Goal: Task Accomplishment & Management: Manage account settings

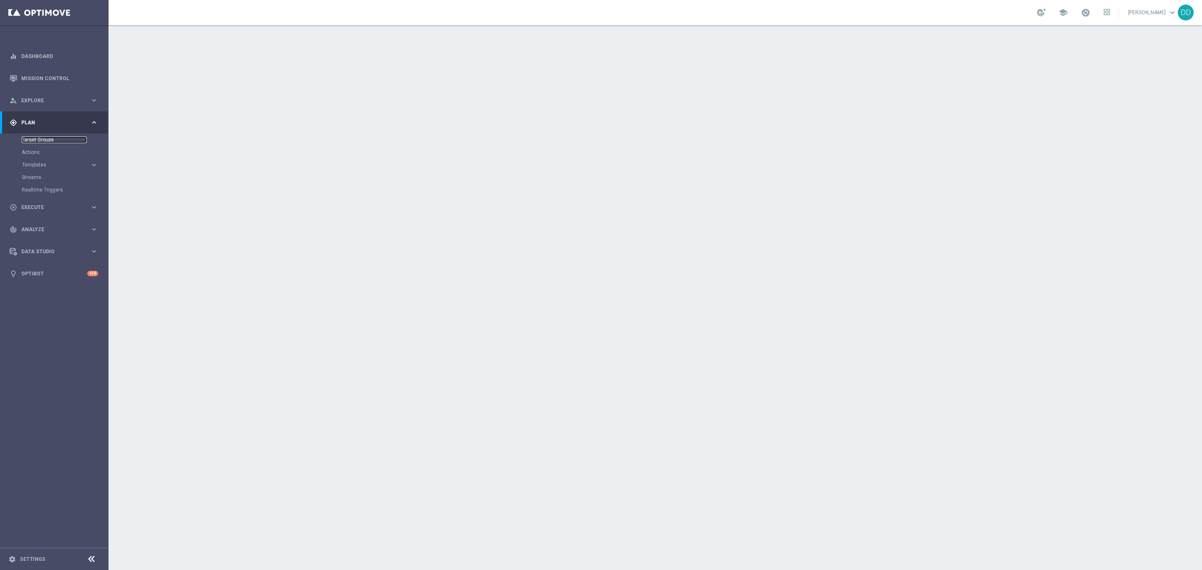
click at [47, 140] on link "Target Groups" at bounding box center [54, 139] width 65 height 7
click at [34, 138] on link "Target Groups" at bounding box center [54, 139] width 65 height 7
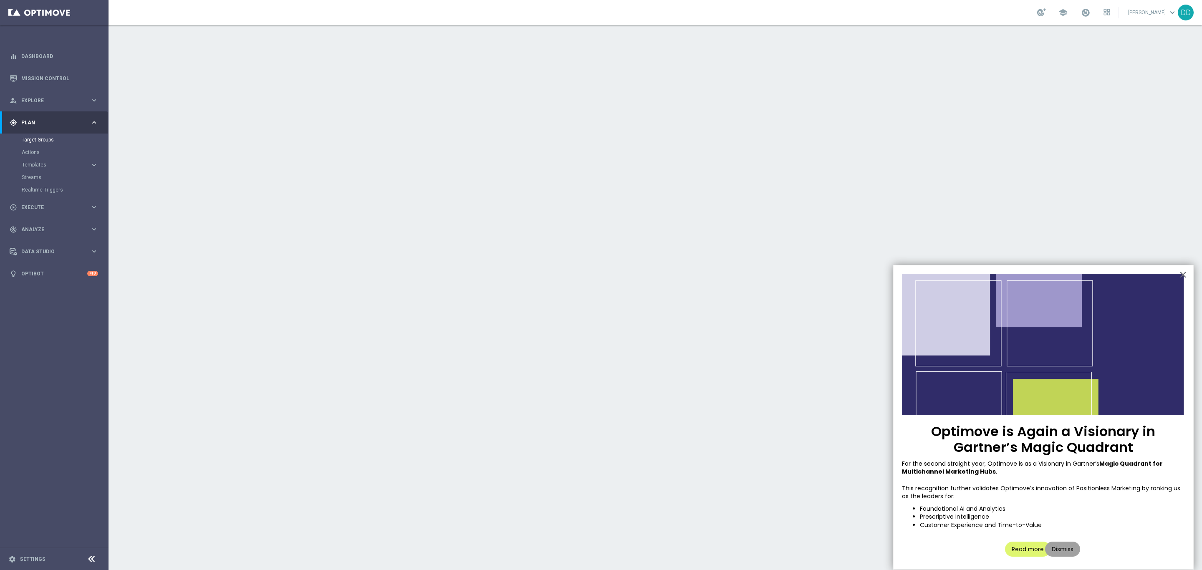
click at [1066, 553] on button "Dismiss" at bounding box center [1062, 549] width 35 height 15
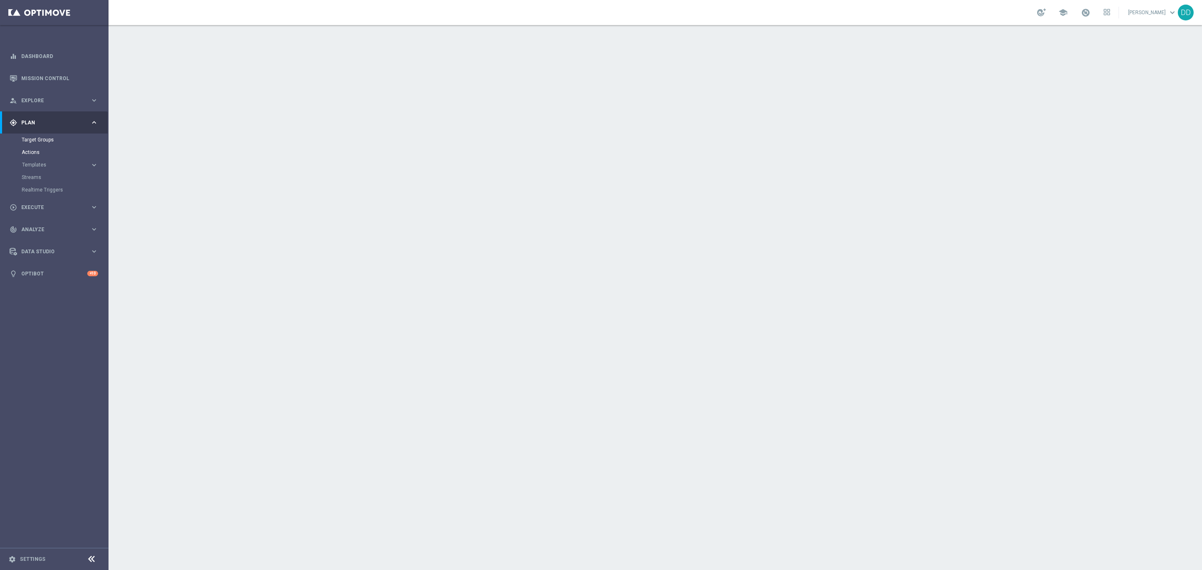
click at [38, 154] on div "Actions" at bounding box center [65, 152] width 86 height 13
click at [38, 154] on link "Actions" at bounding box center [54, 152] width 65 height 7
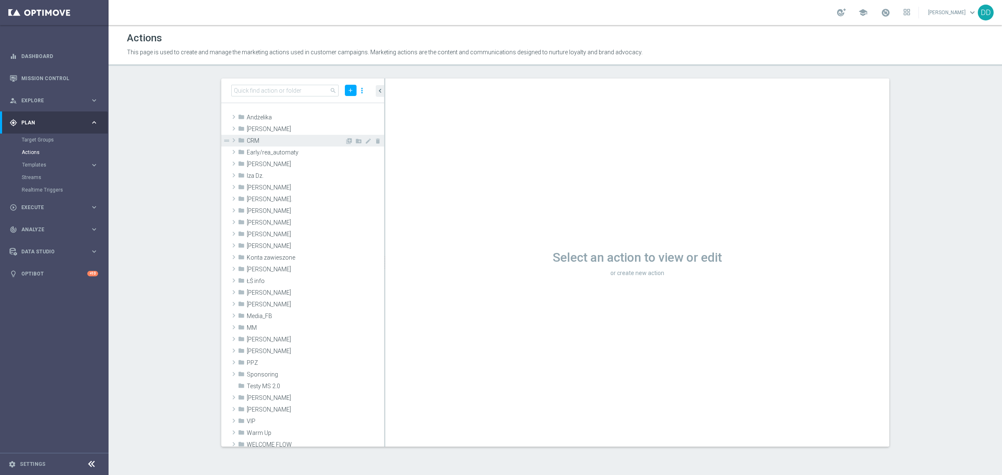
click at [230, 140] on span at bounding box center [234, 140] width 8 height 10
click at [301, 83] on div "search add more_vert" at bounding box center [302, 90] width 163 height 25
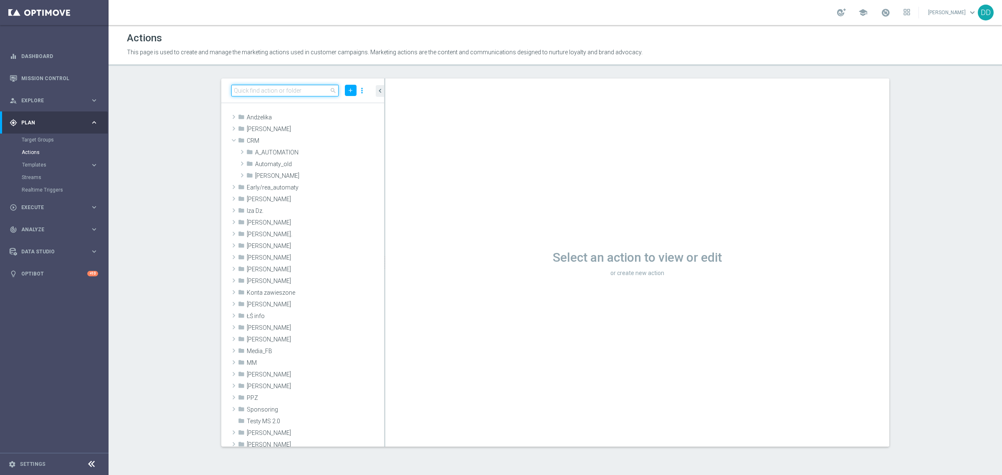
click at [302, 92] on input at bounding box center [284, 91] width 107 height 12
type input "wizjoner"
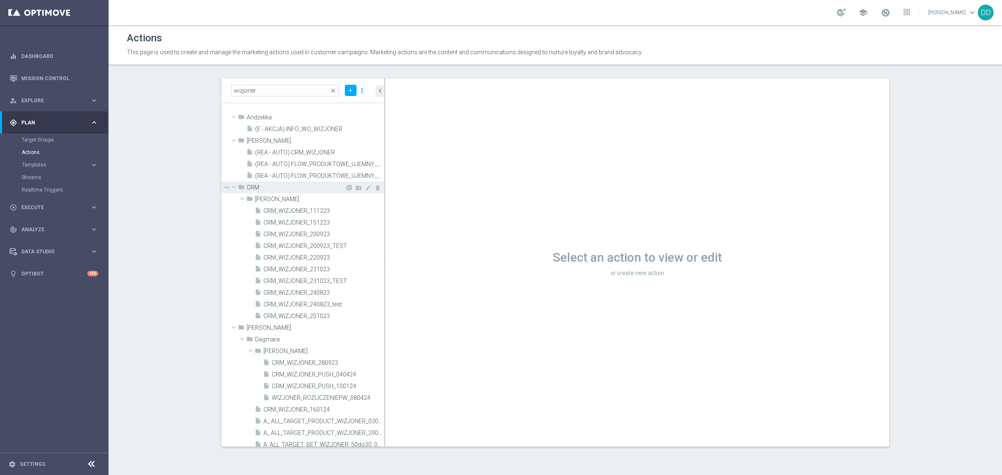
click at [231, 187] on span at bounding box center [234, 187] width 10 height 8
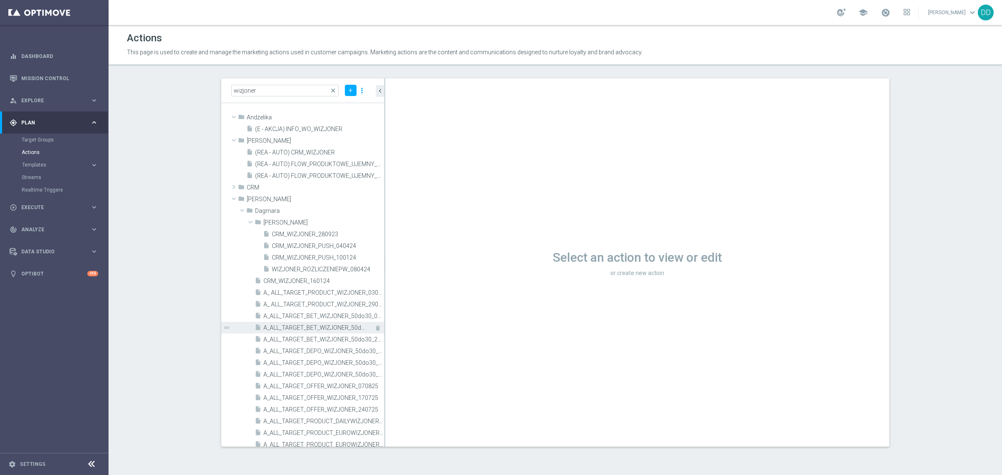
scroll to position [104, 0]
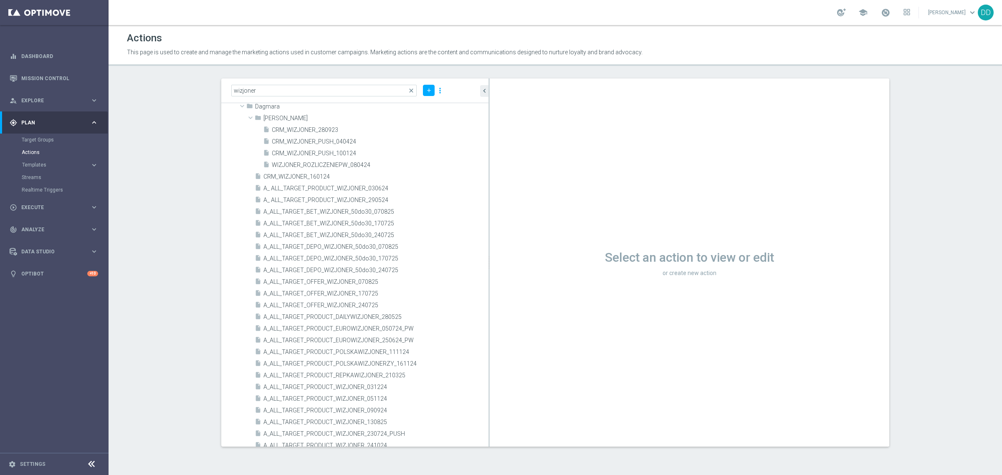
drag, startPoint x: 384, startPoint y: 351, endPoint x: 491, endPoint y: 352, distance: 106.9
click at [490, 352] on div at bounding box center [488, 262] width 1 height 368
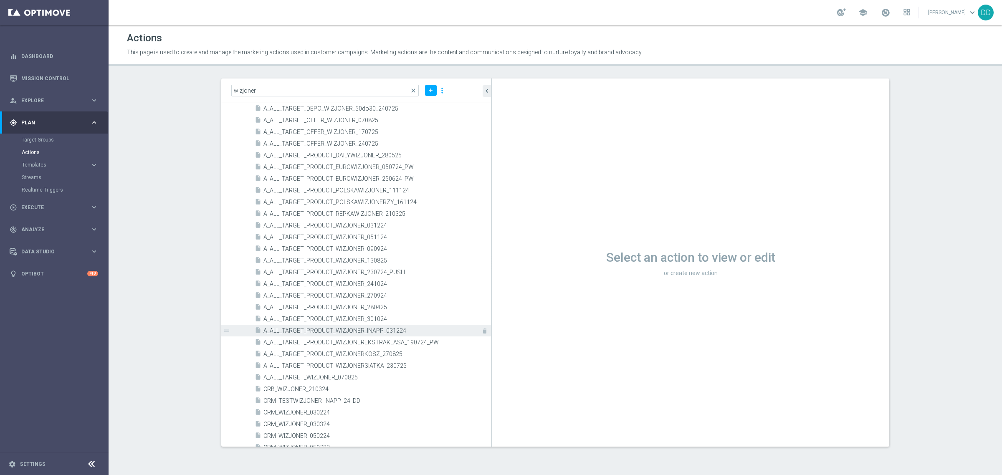
click at [330, 335] on div "insert_drive_file A_ALL_TARGET_PRODUCT_WIZJONER_INAPP_031224" at bounding box center [363, 331] width 217 height 12
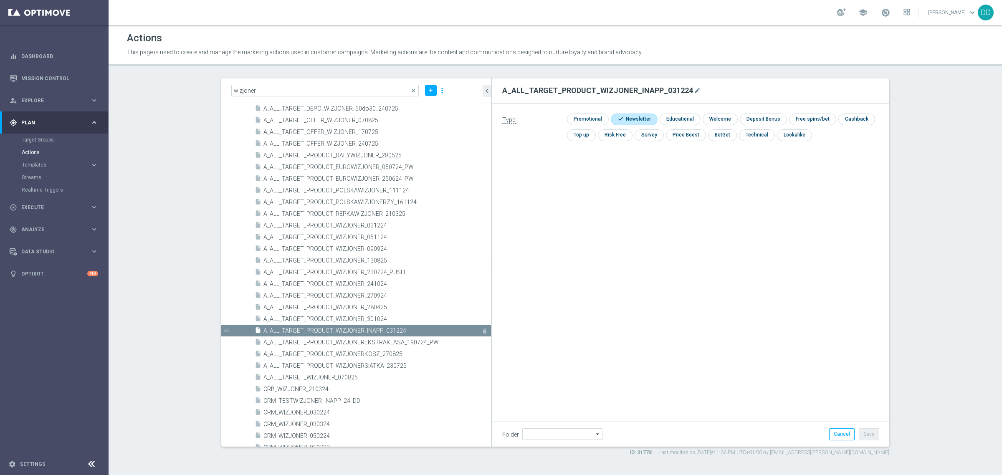
type input "Dagmara"
click at [412, 360] on div "insert_drive_file A_ALL_TARGET_PRODUCT_WIZJONERSIATKA_230725" at bounding box center [363, 366] width 217 height 12
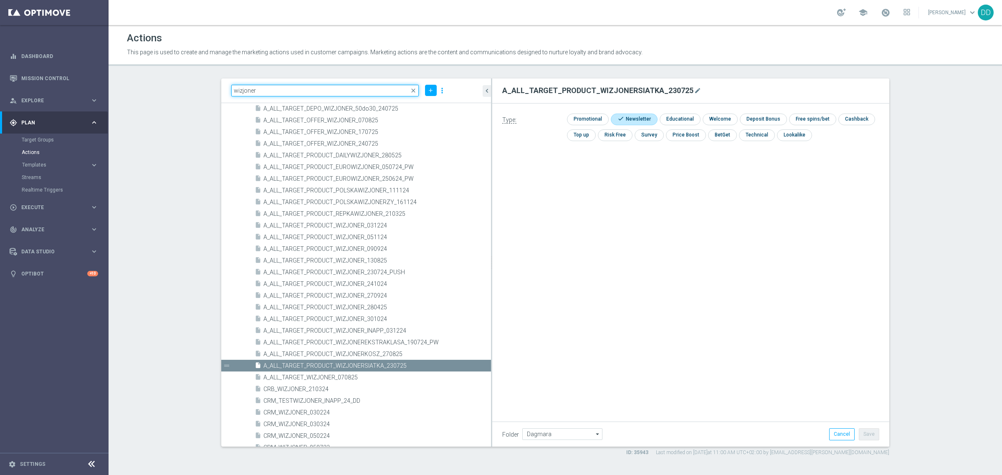
drag, startPoint x: 358, startPoint y: 90, endPoint x: 163, endPoint y: 79, distance: 195.2
click at [167, 79] on section "wizjoner close add more_vert folder CRM library_add create_new_folder mode_edit…" at bounding box center [555, 267] width 893 height 378
paste input "A_ALL_TARGET_PRODUCT_WIZJONER_INAPP_230925"
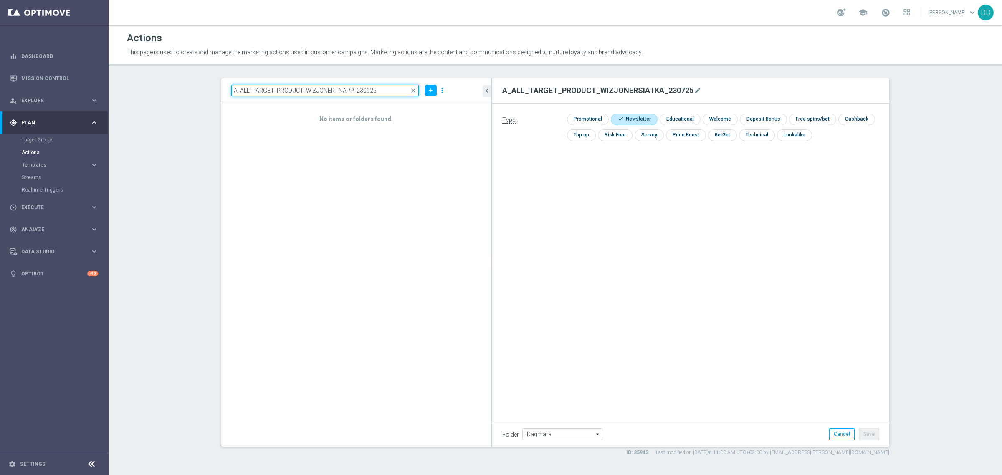
drag, startPoint x: 245, startPoint y: 92, endPoint x: 213, endPoint y: 92, distance: 31.7
click at [213, 92] on div "A_ALL_TARGET_PRODUCT_WIZJONER_INAPP_230925 close add more_vert No items or fold…" at bounding box center [555, 267] width 701 height 378
type input "A_ALL_TARGET_PRODUCT_WIZJONER_INAPP_230925"
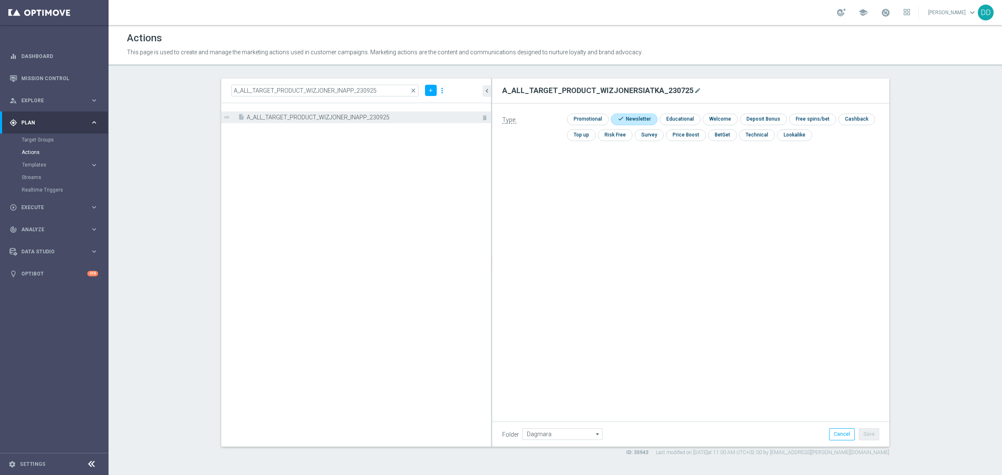
click at [381, 118] on span "A_ALL_TARGET_PRODUCT_WIZJONER_INAPP_230925" at bounding box center [359, 117] width 225 height 7
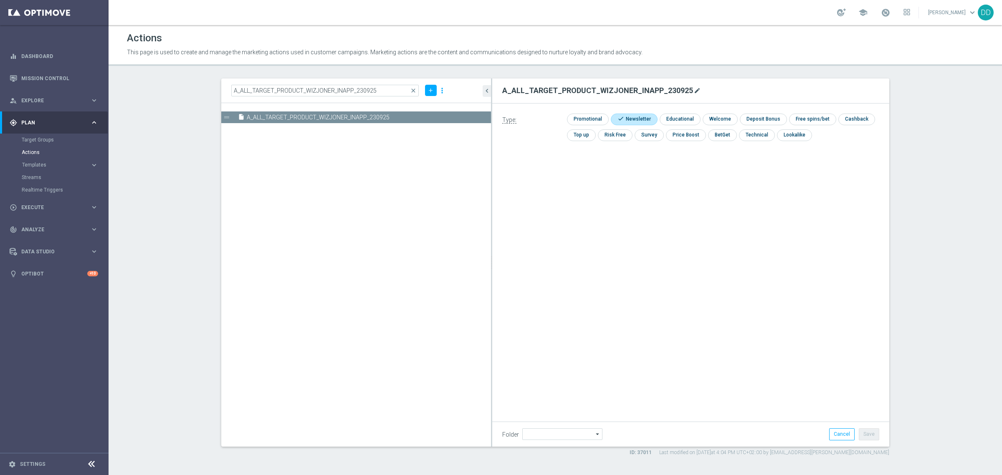
click at [694, 92] on icon "mode_edit" at bounding box center [697, 90] width 7 height 7
drag, startPoint x: 626, startPoint y: 86, endPoint x: 337, endPoint y: 94, distance: 288.9
click at [347, 91] on as-split "A_ALL_TARGET_PRODUCT_WIZJONER_INAPP_230925 close add more_vert insert_drive_fil…" at bounding box center [555, 262] width 668 height 368
click at [36, 142] on link "Target Groups" at bounding box center [54, 139] width 65 height 7
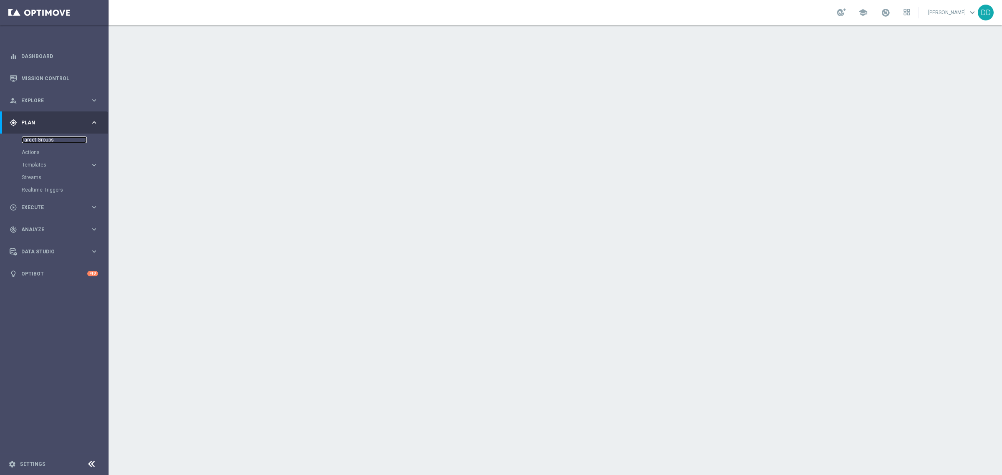
click at [47, 139] on link "Target Groups" at bounding box center [54, 139] width 65 height 7
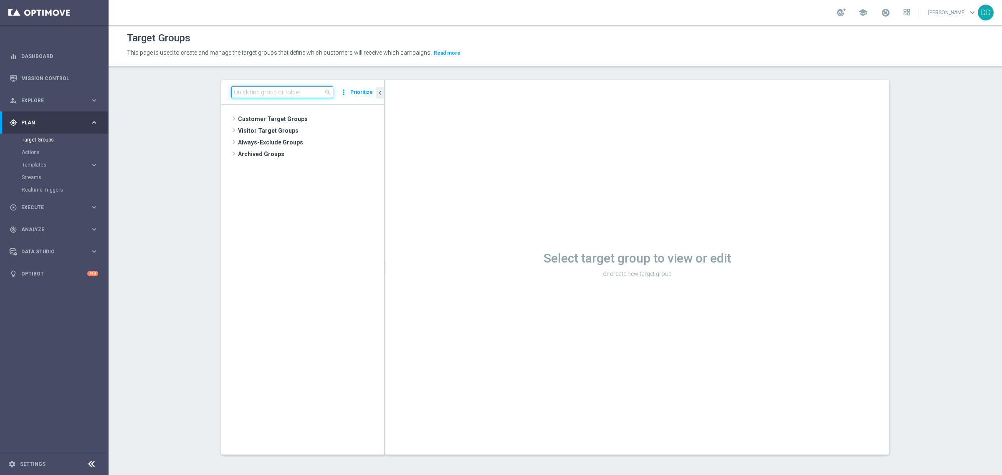
click at [255, 91] on input at bounding box center [282, 92] width 102 height 12
paste input "A_ALL_TARGET_PRODUCT_WIZJONER_INAPP_230925"
type input "A_ALL_TARGET_PRODUCT_WIZJONER_INAPP_230925"
click at [326, 153] on span "A_ALL_TARGET_PRODUCT_WIZJONER_INAPP_230925" at bounding box center [318, 154] width 93 height 7
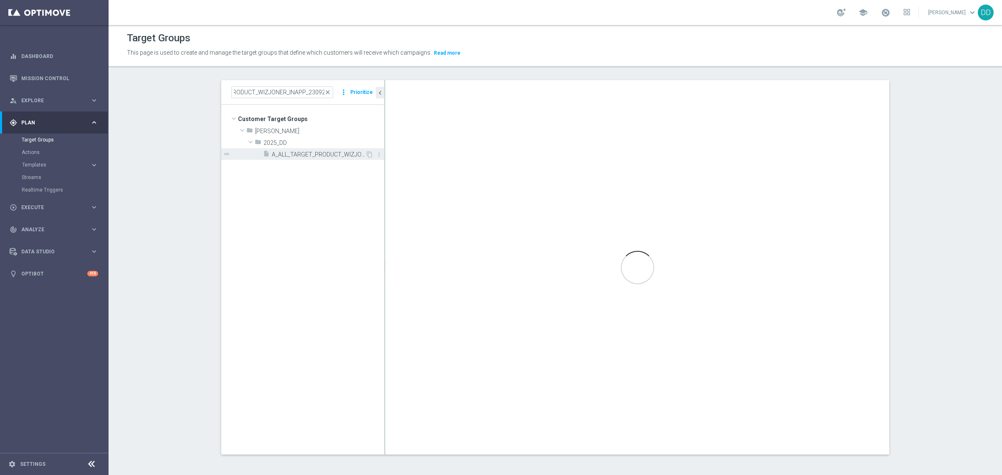
scroll to position [0, 0]
drag, startPoint x: 364, startPoint y: 154, endPoint x: 359, endPoint y: 260, distance: 106.5
click at [0, 0] on icon "content_copy" at bounding box center [0, 0] width 0 height 0
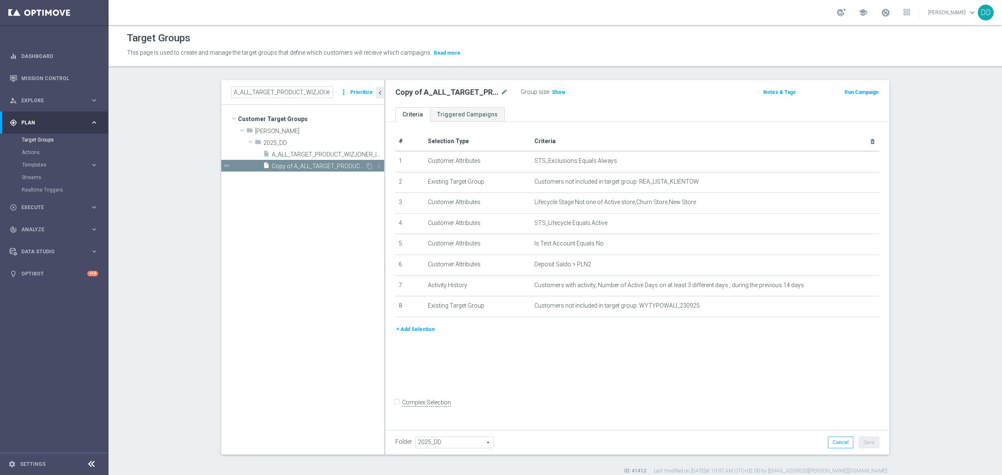
click at [299, 167] on span "Copy of A_ALL_TARGET_PRODUCT_WIZJONER_INAPP_230925" at bounding box center [318, 166] width 93 height 7
click at [500, 93] on icon "mode_edit" at bounding box center [504, 92] width 8 height 10
drag, startPoint x: 490, startPoint y: 91, endPoint x: 347, endPoint y: 87, distance: 143.2
click at [347, 87] on as-split "A_ALL_TARGET_PRODUCT_WIZJONER_INAPP_230925 close more_vert Prioritize Customer …" at bounding box center [555, 267] width 668 height 374
type input "A_ALL_TARGET_PRODUCT_WIZJONER_INAPP_011025"
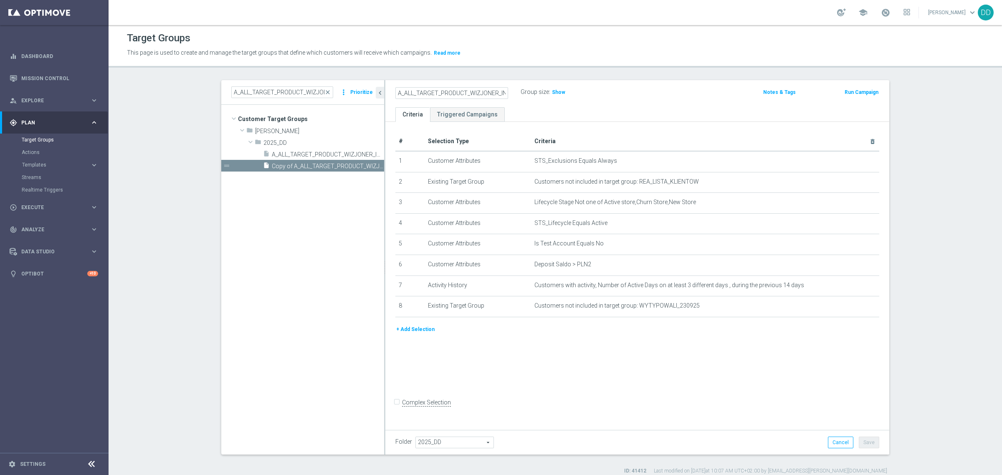
click at [599, 109] on ul "Criteria Triggered Campaigns" at bounding box center [637, 114] width 504 height 15
click at [862, 441] on button "Save" at bounding box center [869, 443] width 20 height 12
drag, startPoint x: 553, startPoint y: 305, endPoint x: 633, endPoint y: 307, distance: 80.2
click at [633, 307] on span "Customers not included in target group: WYTYPOWALI_230925" at bounding box center [691, 305] width 314 height 7
click at [346, 142] on icon "library_add" at bounding box center [349, 142] width 7 height 7
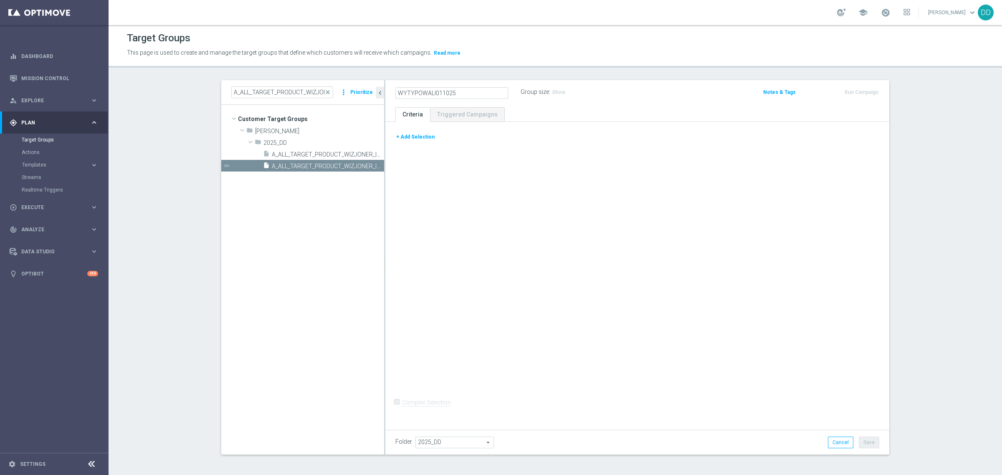
type input "WYTYPOWALI011025"
click at [405, 143] on div "+ Add Selection" at bounding box center [637, 139] width 496 height 15
click at [410, 140] on button "+ Add Selection" at bounding box center [415, 136] width 40 height 9
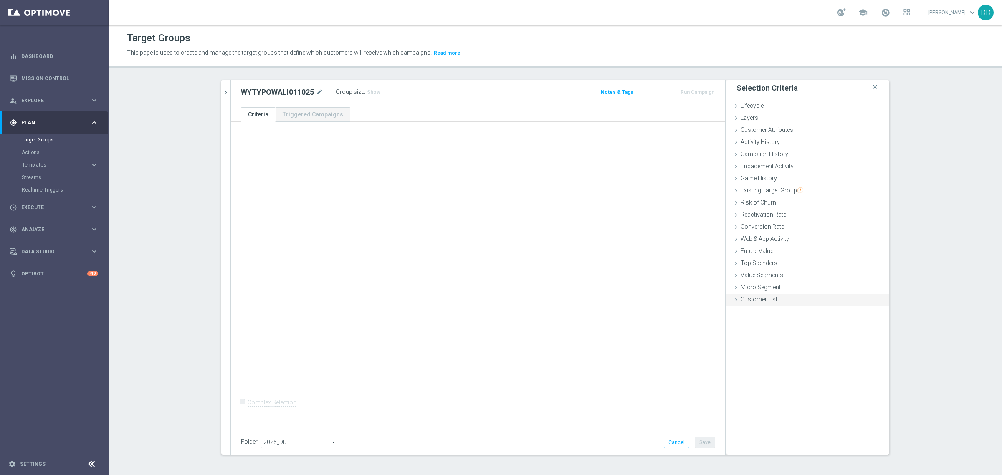
click at [758, 303] on div "Customer List done" at bounding box center [807, 300] width 163 height 13
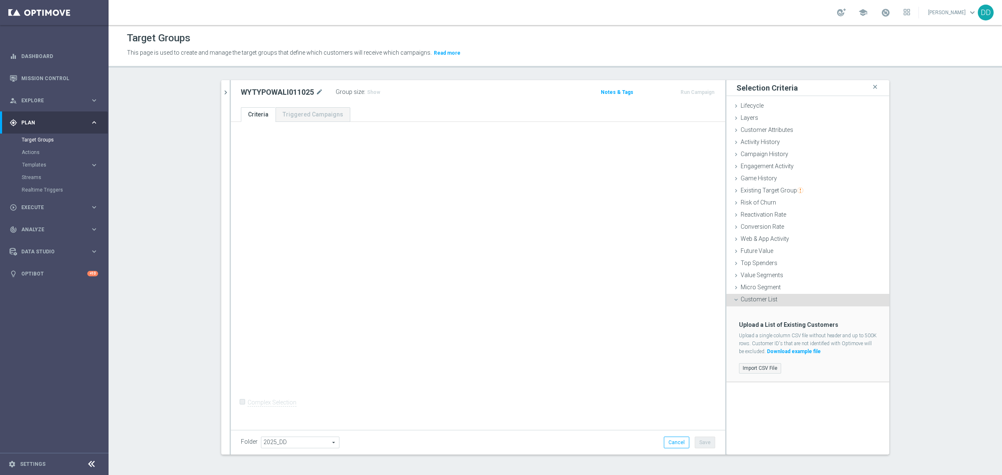
click at [753, 366] on label "Import CSV File" at bounding box center [760, 368] width 42 height 10
click at [0, 0] on input "Import CSV File" at bounding box center [0, 0] width 0 height 0
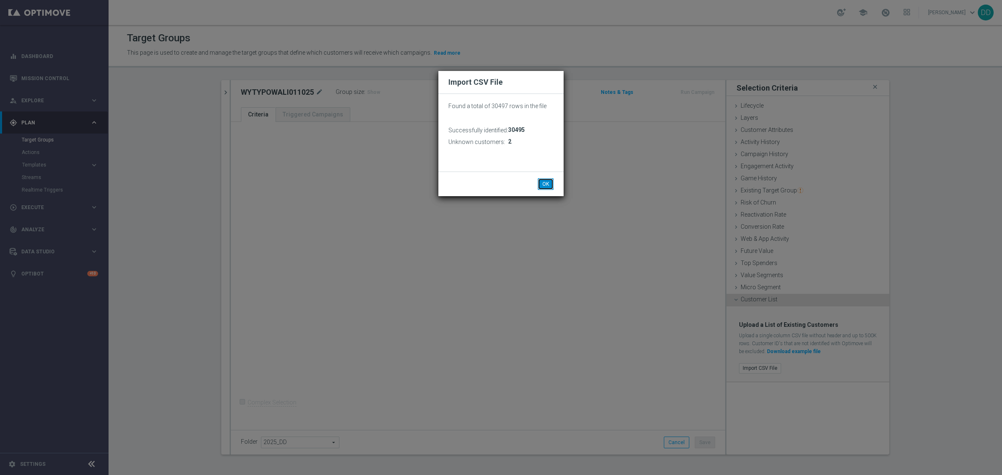
click at [543, 184] on button "OK" at bounding box center [546, 184] width 16 height 12
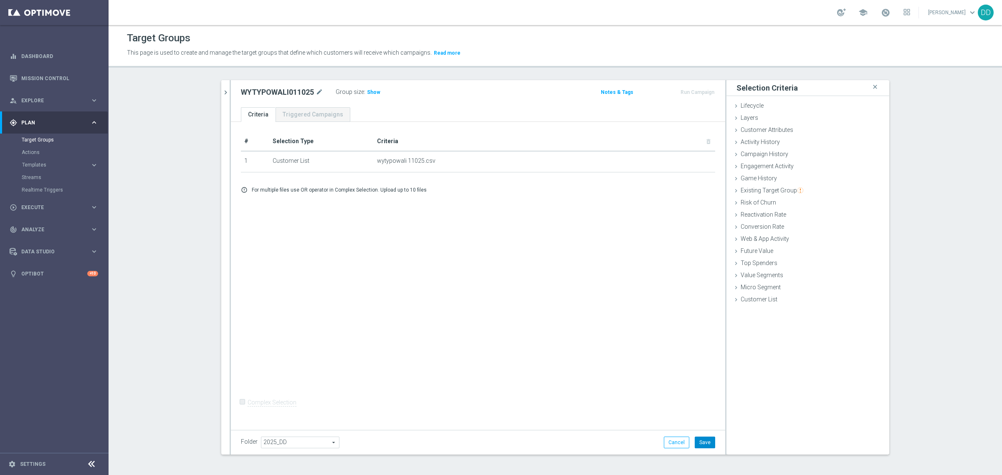
click at [710, 441] on button "Save" at bounding box center [705, 443] width 20 height 12
click at [316, 90] on icon "mode_edit" at bounding box center [320, 92] width 8 height 10
click at [223, 94] on icon "chevron_right" at bounding box center [226, 92] width 8 height 8
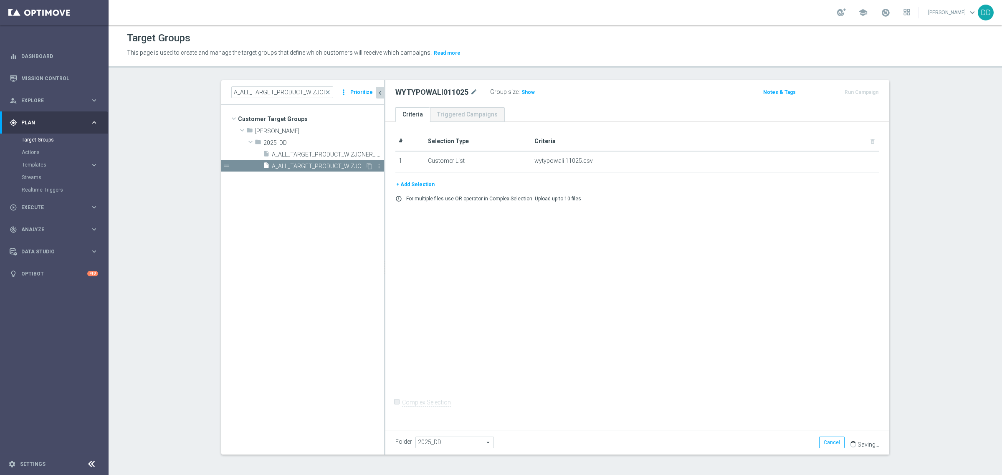
click at [324, 168] on span "A_ALL_TARGET_PRODUCT_WIZJONER_INAPP_011025" at bounding box center [318, 166] width 93 height 7
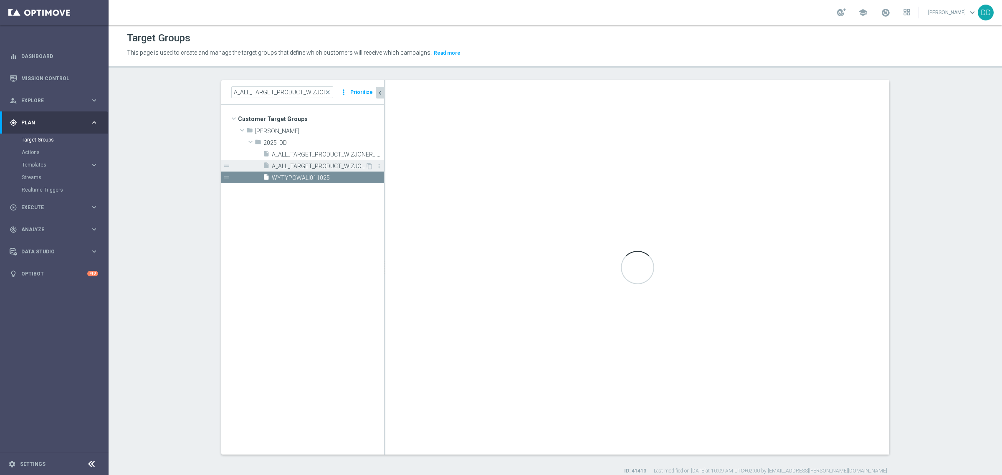
click at [328, 170] on div "insert_drive_file A_ALL_TARGET_PRODUCT_WIZJONER_INAPP_230925" at bounding box center [314, 166] width 102 height 12
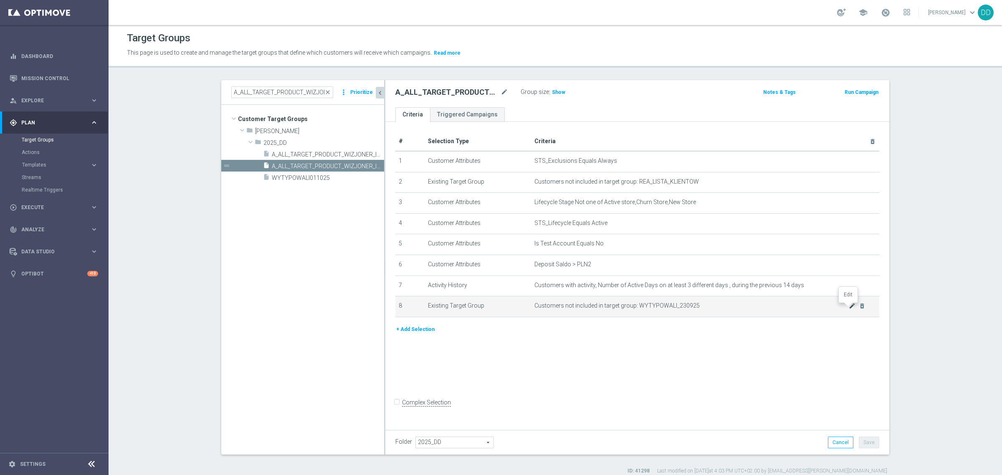
click at [849, 308] on icon "mode_edit" at bounding box center [852, 306] width 7 height 7
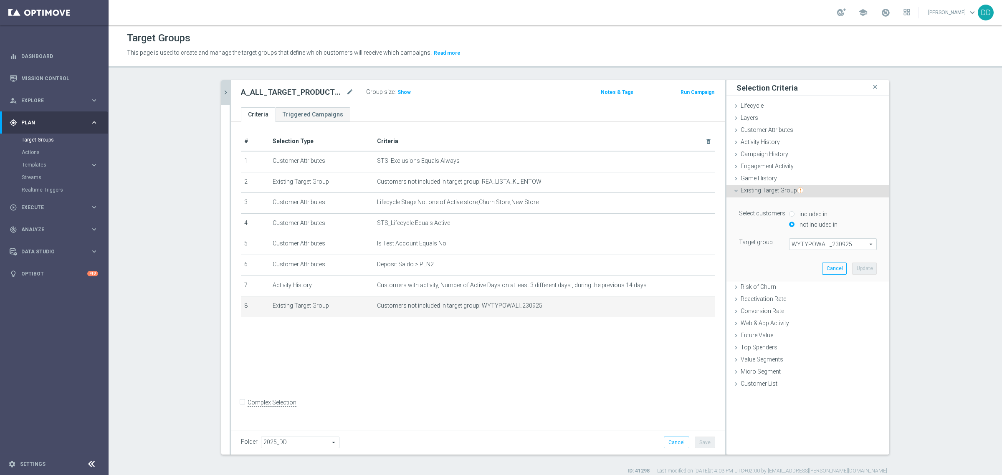
click at [222, 89] on icon "chevron_right" at bounding box center [226, 92] width 8 height 8
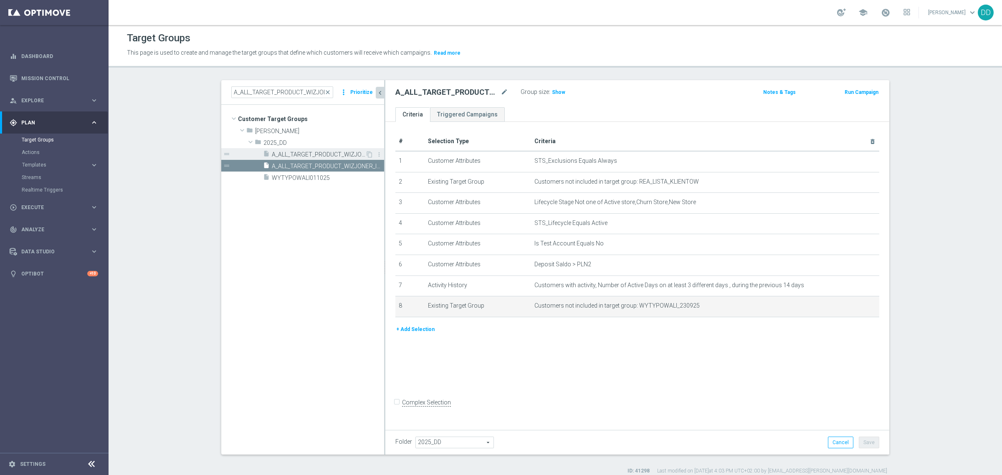
click at [324, 154] on span "A_ALL_TARGET_PRODUCT_WIZJONER_INAPP_011025" at bounding box center [318, 154] width 93 height 7
click at [849, 309] on icon "mode_edit" at bounding box center [852, 306] width 7 height 7
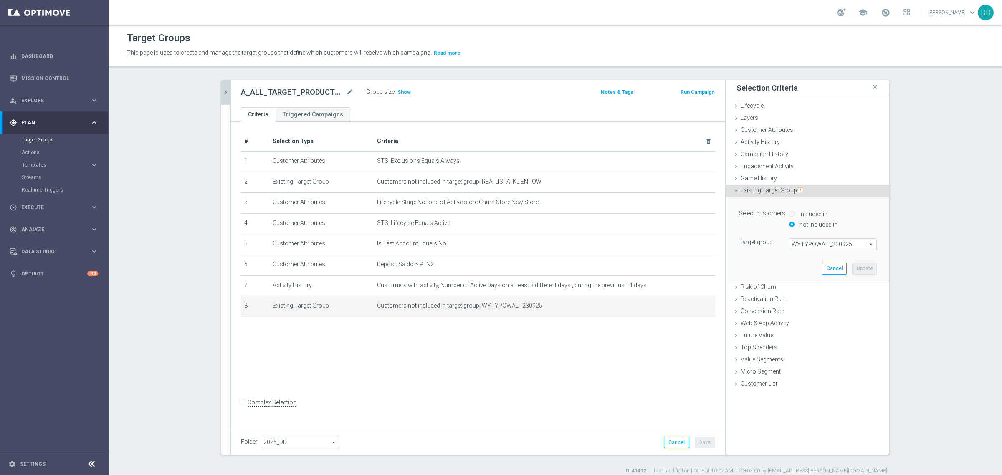
click at [829, 246] on span "WYTYPOWALI_230925" at bounding box center [832, 244] width 87 height 11
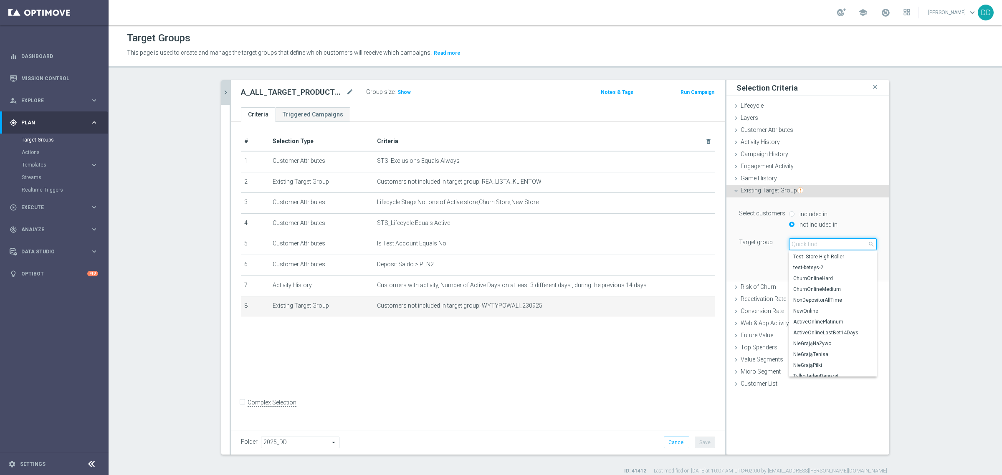
click at [829, 246] on input "search" at bounding box center [833, 244] width 88 height 12
paste input "WYTYPOWALI011025"
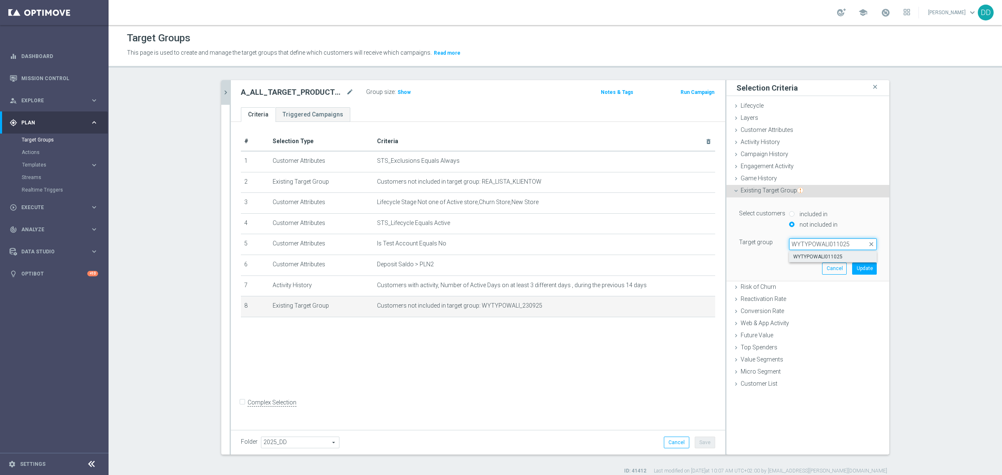
type input "WYTYPOWALI011025"
click at [829, 259] on span "WYTYPOWALI011025" at bounding box center [832, 256] width 79 height 7
type input "WYTYPOWALI011025"
click at [863, 273] on button "Update" at bounding box center [864, 269] width 25 height 12
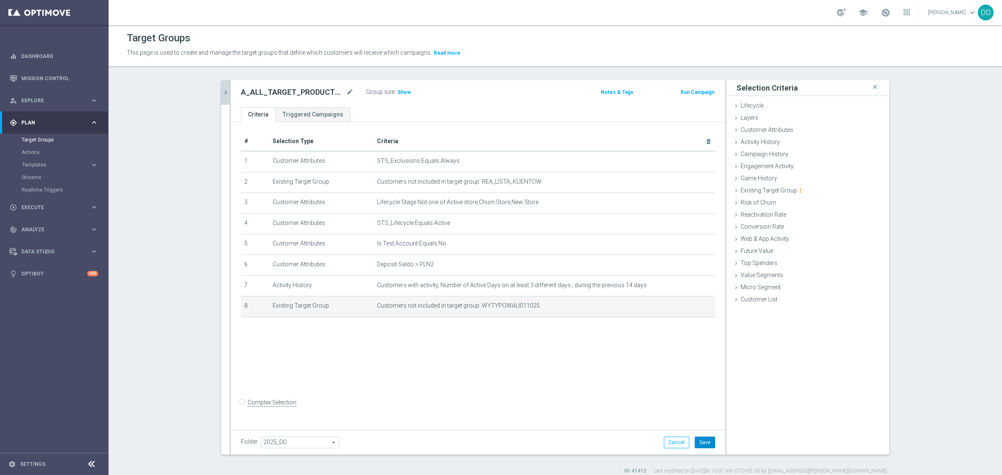
click at [707, 442] on button "Save" at bounding box center [705, 443] width 20 height 12
click at [402, 96] on h3 "Show" at bounding box center [404, 92] width 15 height 9
click at [346, 90] on icon "mode_edit" at bounding box center [350, 92] width 8 height 10
click at [221, 98] on button "chevron_right" at bounding box center [225, 92] width 8 height 25
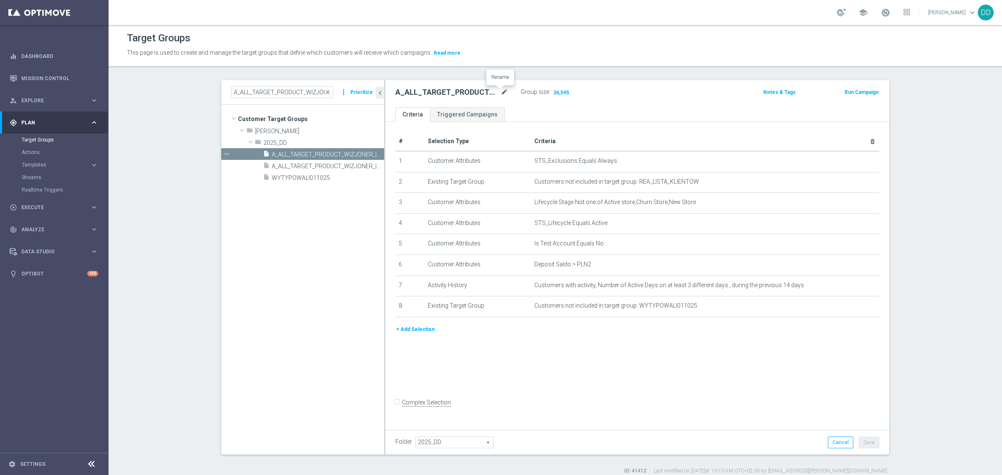
click at [500, 87] on icon "mode_edit" at bounding box center [504, 92] width 8 height 10
click at [501, 94] on icon "mode_edit" at bounding box center [504, 92] width 8 height 10
click at [81, 207] on span "Execute" at bounding box center [55, 207] width 69 height 5
click at [556, 93] on span "36,595" at bounding box center [561, 93] width 18 height 8
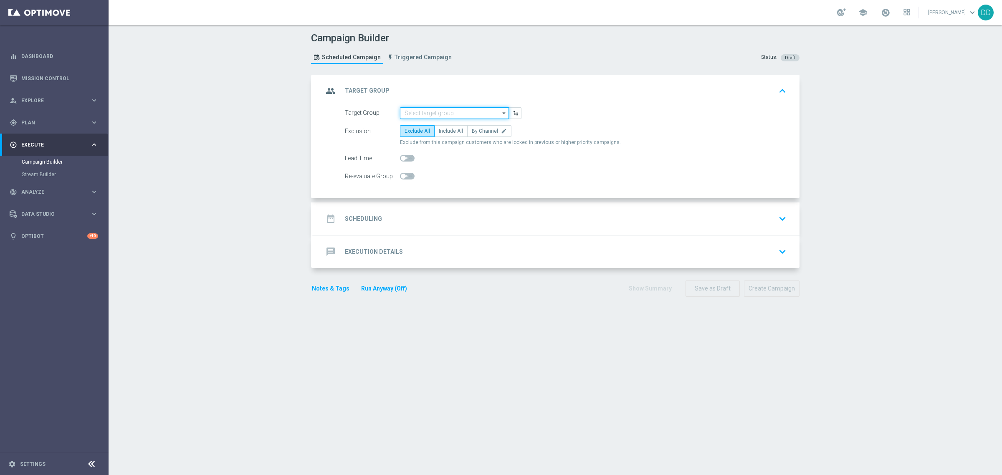
click at [472, 113] on input at bounding box center [454, 113] width 109 height 12
paste input "A_ALL_TARGET_PRODUCT_WIZJONER_INAPP_011025"
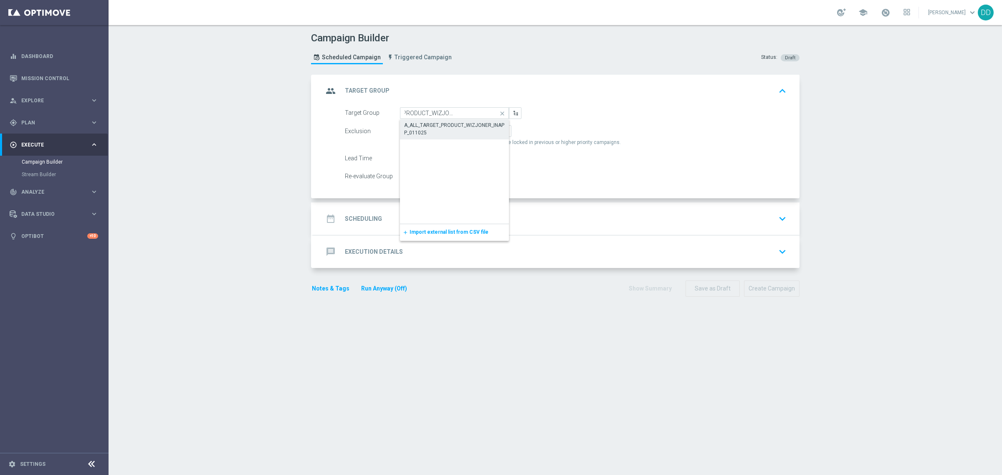
click at [472, 124] on div "A_ALL_TARGET_PRODUCT_WIZJONER_INAPP_011025" at bounding box center [454, 128] width 101 height 15
type input "A_ALL_TARGET_PRODUCT_WIZJONER_INAPP_011025"
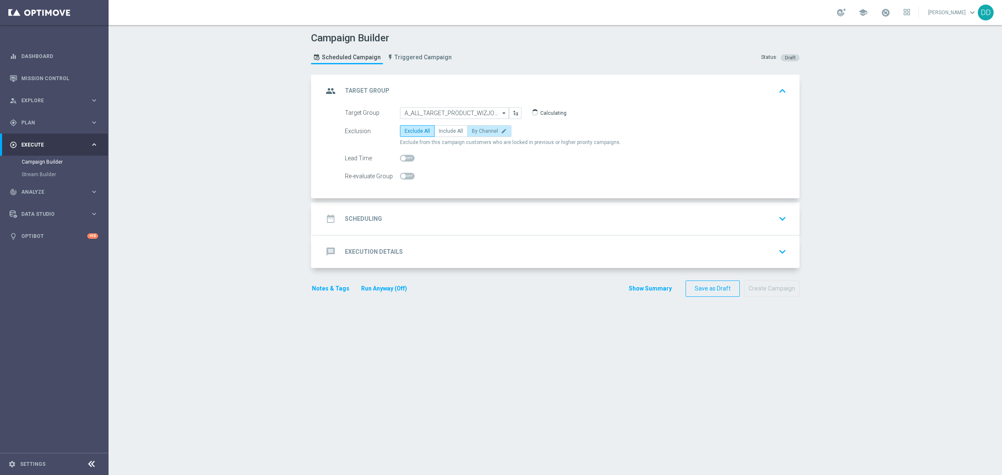
click at [477, 133] on span "By Channel" at bounding box center [485, 131] width 26 height 6
click at [477, 133] on input "By Channel edit" at bounding box center [474, 132] width 5 height 5
radio input "true"
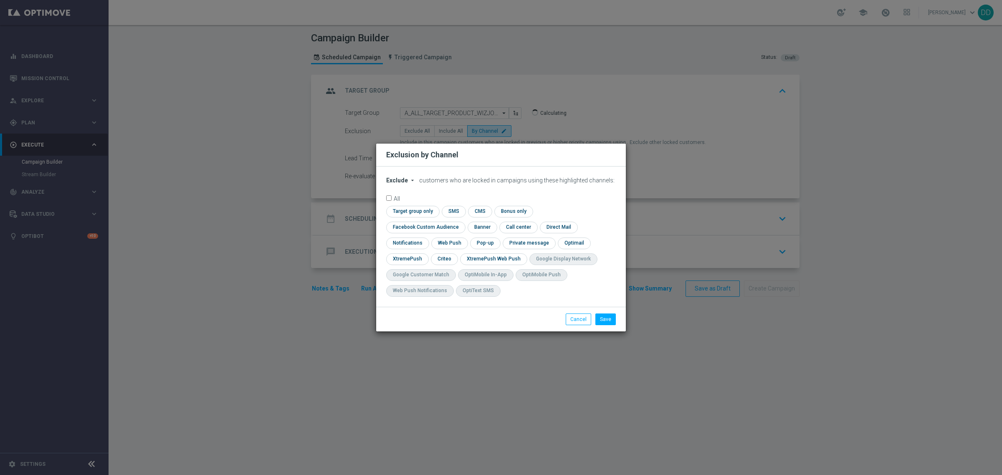
click at [406, 184] on div "Exclude arrow_drop_down × Exclude customers who are locked in campaigns using t…" at bounding box center [501, 237] width 250 height 140
click at [407, 184] on button "Exclude arrow_drop_down" at bounding box center [402, 180] width 32 height 7
click at [409, 205] on div "Include" at bounding box center [402, 200] width 31 height 10
click at [627, 127] on modal-container "Exclusion by Channel Include arrow_drop_down × Include customers who are locked…" at bounding box center [501, 237] width 1002 height 475
click at [575, 313] on button "Cancel" at bounding box center [578, 319] width 25 height 12
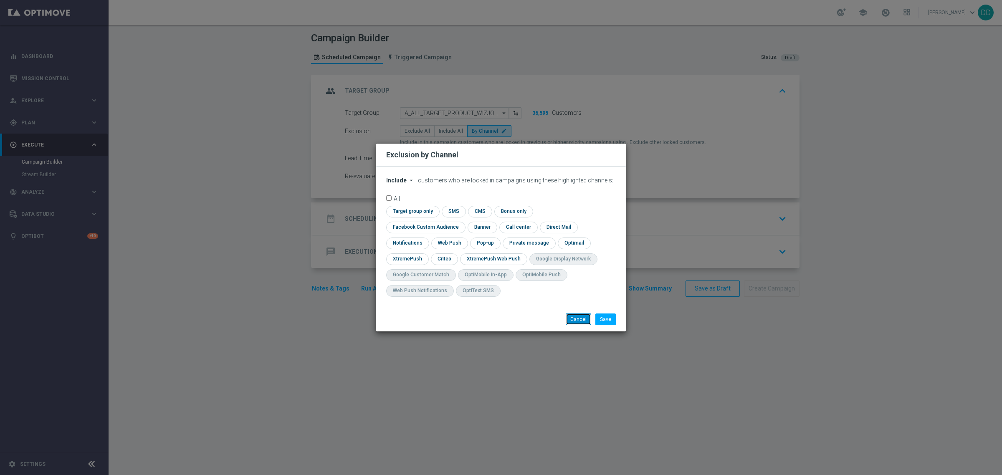
radio input "true"
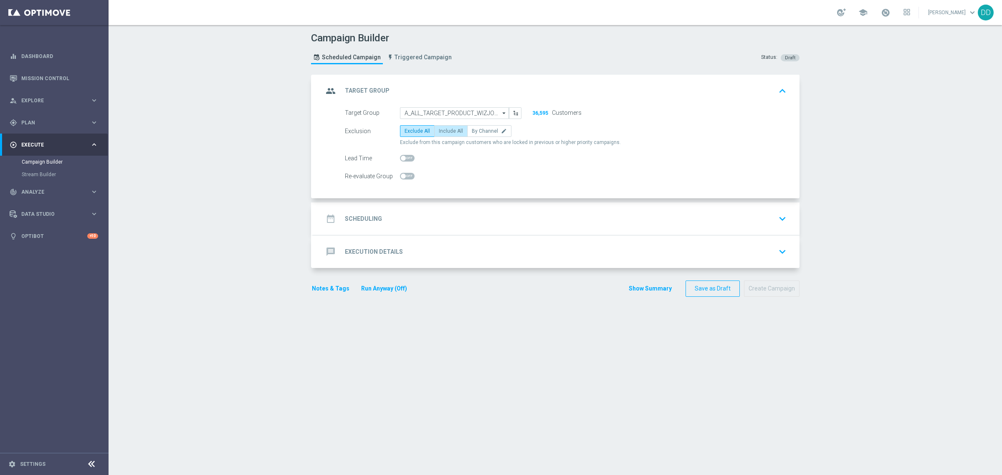
click at [446, 136] on label "Include All" at bounding box center [450, 131] width 33 height 12
click at [444, 135] on input "Include All" at bounding box center [441, 132] width 5 height 5
radio input "true"
click at [461, 237] on div "message Execution Details keyboard_arrow_down" at bounding box center [556, 251] width 486 height 33
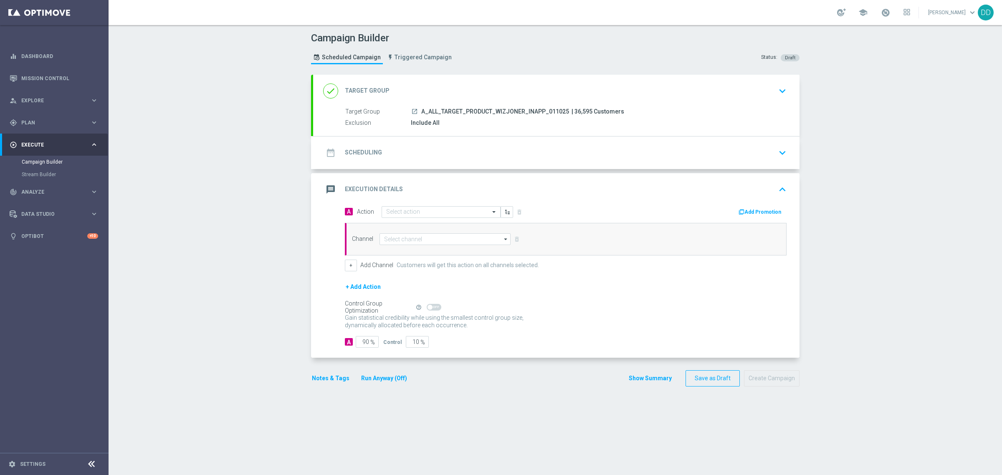
click at [455, 152] on div "date_range Scheduling keyboard_arrow_down" at bounding box center [556, 153] width 466 height 16
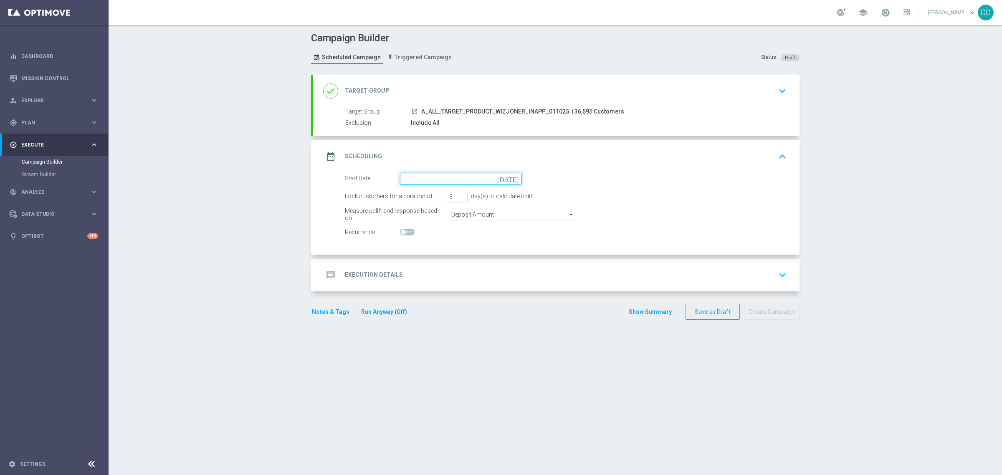
click at [476, 180] on input at bounding box center [460, 179] width 121 height 12
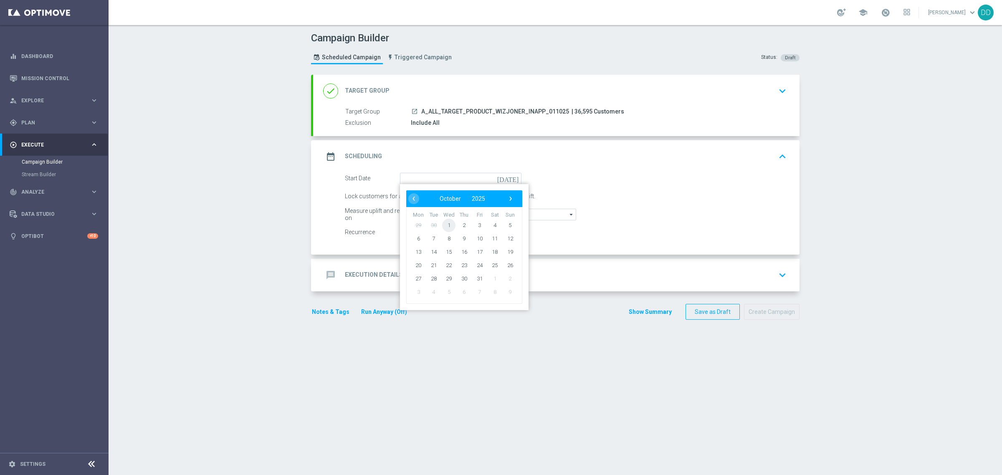
click at [448, 225] on span "1" at bounding box center [448, 224] width 13 height 13
type input "01 Oct 2025"
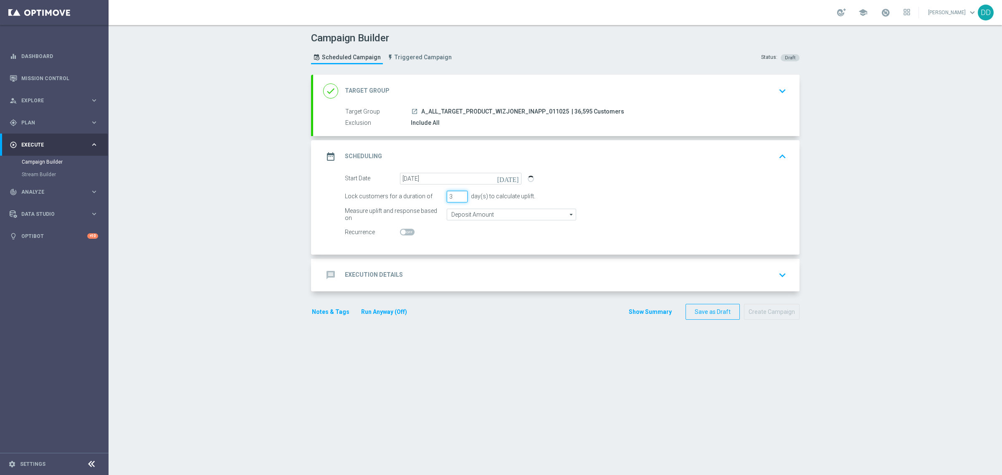
drag, startPoint x: 449, startPoint y: 195, endPoint x: 437, endPoint y: 195, distance: 11.3
click at [439, 195] on div "Lock customers for a duration of 3 day(s) to calculate uplift." at bounding box center [566, 197] width 454 height 12
type input "1"
click at [475, 215] on input "Deposit Amount" at bounding box center [511, 215] width 129 height 12
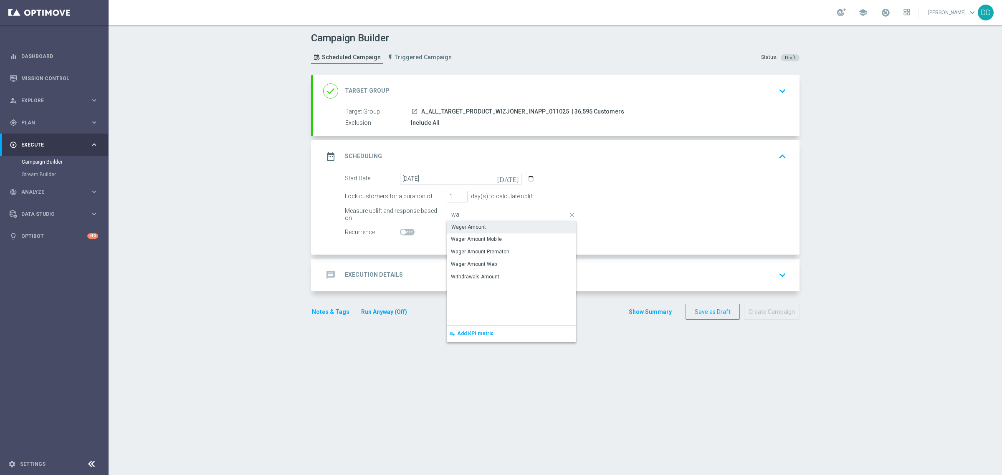
click at [476, 228] on div "Wager Amount" at bounding box center [468, 227] width 35 height 8
type input "Wager Amount"
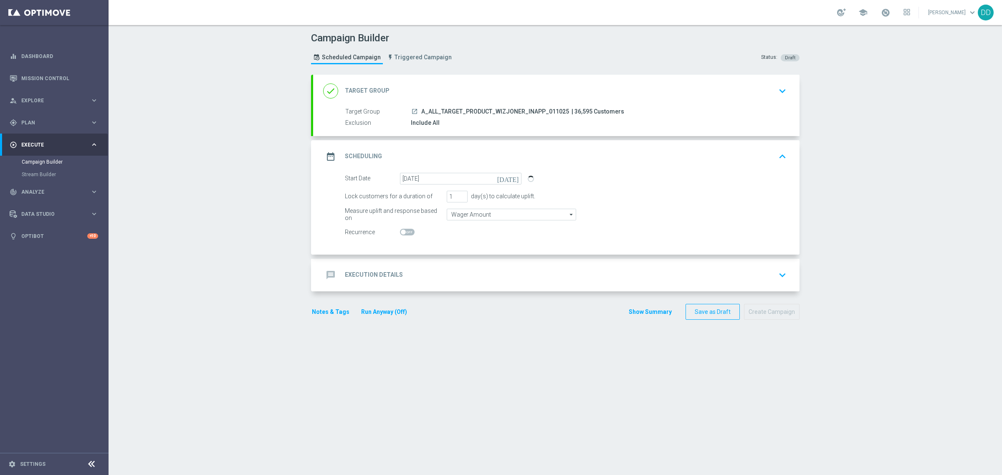
click at [443, 270] on div "message Execution Details keyboard_arrow_down" at bounding box center [556, 275] width 466 height 16
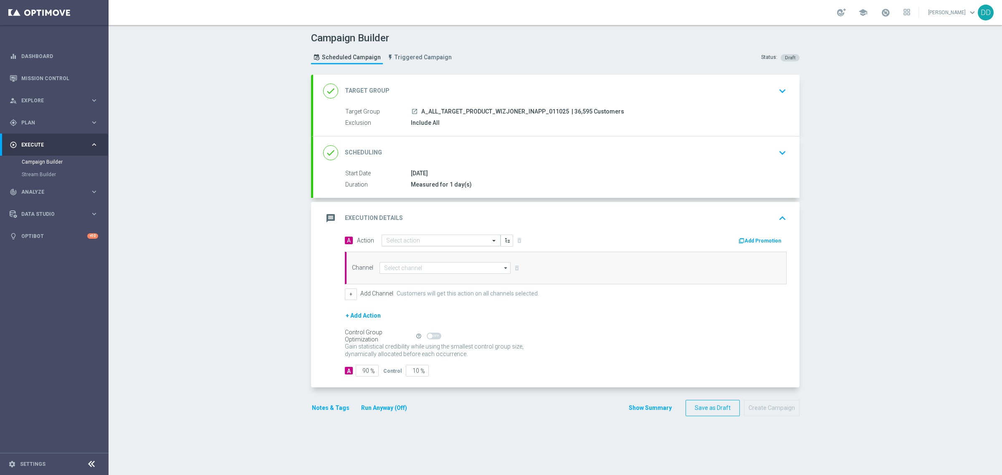
click at [422, 242] on input "text" at bounding box center [432, 240] width 93 height 7
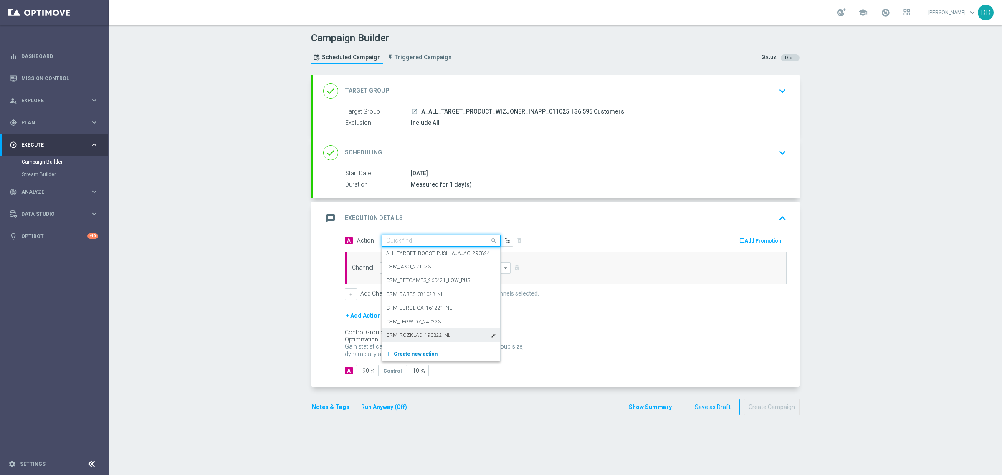
click at [407, 355] on span "Create new action" at bounding box center [416, 354] width 44 height 6
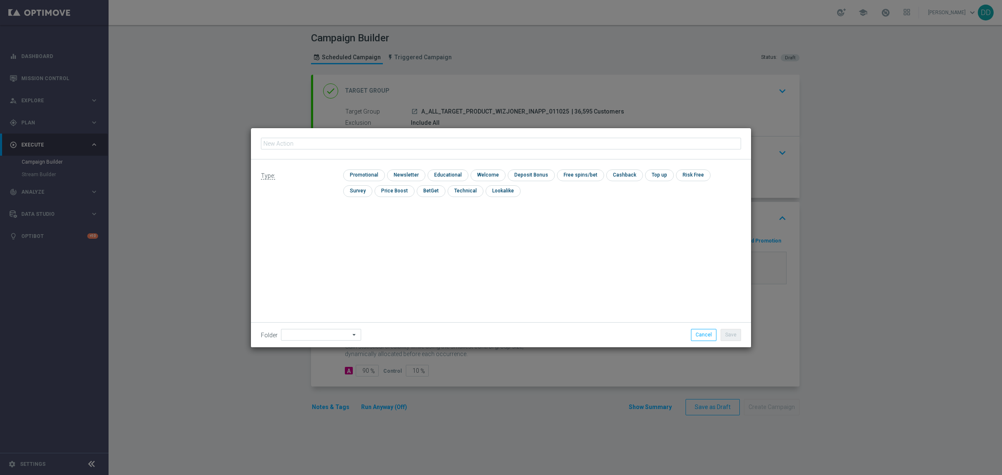
type input "A_ALL_TARGET_PRODUCT_WIZJONER_INAPP_011025"
click at [412, 172] on input "checkbox" at bounding box center [405, 174] width 36 height 11
checkbox input "true"
click at [736, 333] on button "Save" at bounding box center [730, 335] width 20 height 12
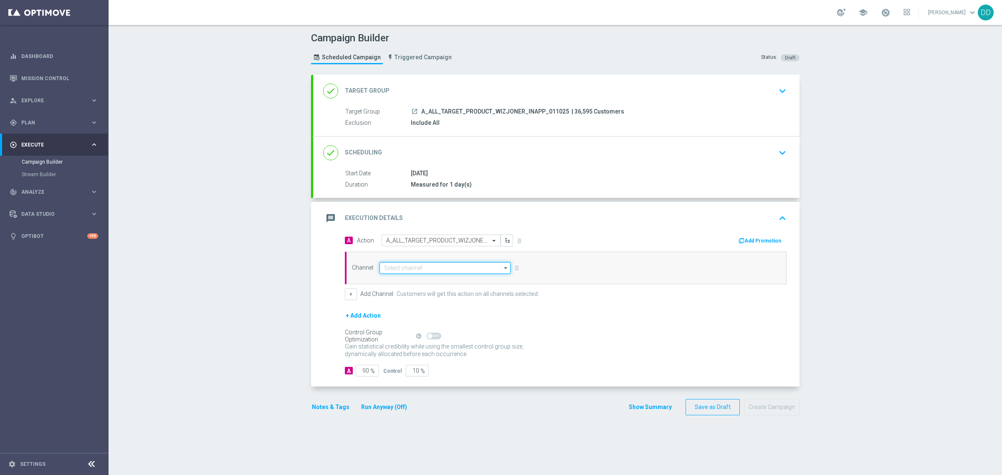
click at [410, 272] on input at bounding box center [444, 268] width 131 height 12
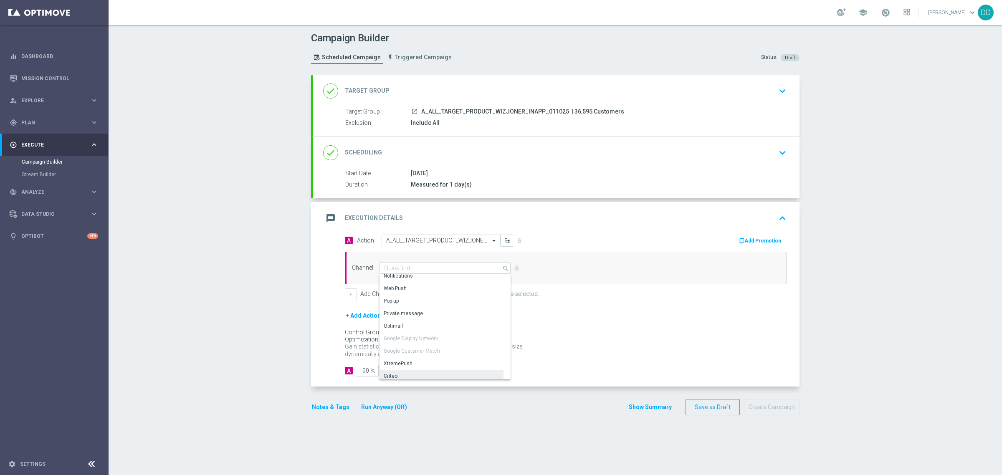
click at [417, 363] on div "XtremePush" at bounding box center [441, 364] width 124 height 12
type input "XtremePush"
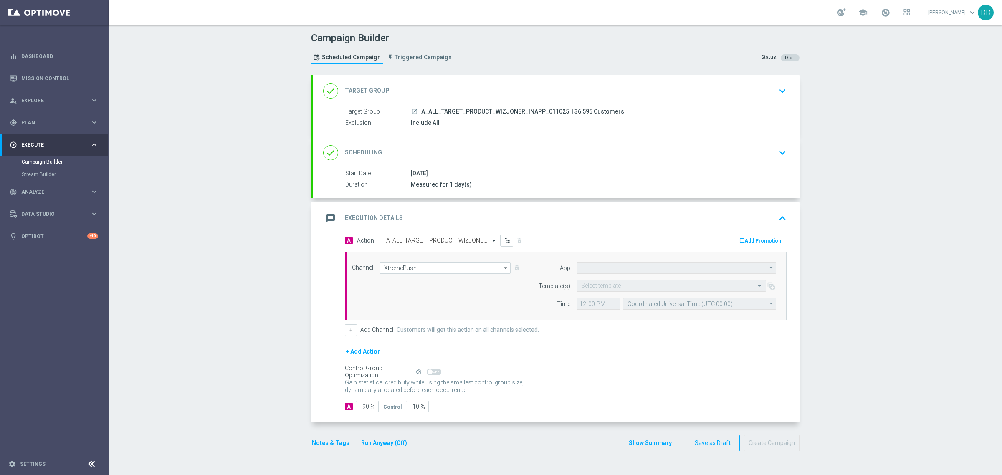
type input "STS_PL"
click at [631, 290] on div "Select template" at bounding box center [670, 286] width 189 height 12
paste input "A_ALL_TARGET_PRODUCT_WIZJONER_INAPP_011025"
drag, startPoint x: 577, startPoint y: 286, endPoint x: 570, endPoint y: 286, distance: 7.1
click at [570, 286] on div "Quick find A_ALL_TARGET_PRODUCT_WIZJONER_INAPP_011025 No results" at bounding box center [676, 286] width 212 height 12
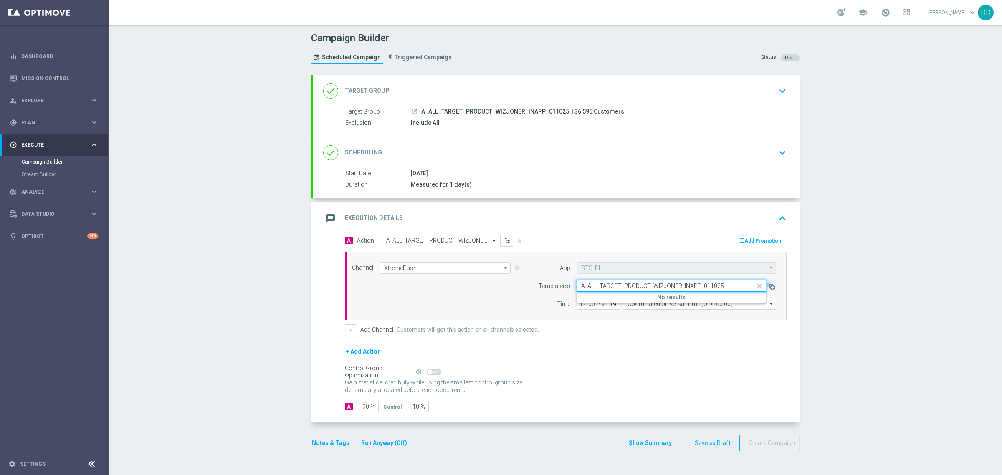
type input "A_ALL_TARGET_PRODUCT_WIZJONER_INAPP_011025"
click at [581, 285] on input "A_ALL_TARGET_PRODUCT_WIZJONER_INAPP_011025" at bounding box center [663, 286] width 164 height 7
drag, startPoint x: 577, startPoint y: 286, endPoint x: 571, endPoint y: 286, distance: 6.7
click at [571, 286] on div "Quick find A_ALL_TARGET_PRODUCT_WIZJONER_INAPP_011025 No results" at bounding box center [676, 286] width 212 height 12
drag, startPoint x: 720, startPoint y: 285, endPoint x: 729, endPoint y: 284, distance: 8.8
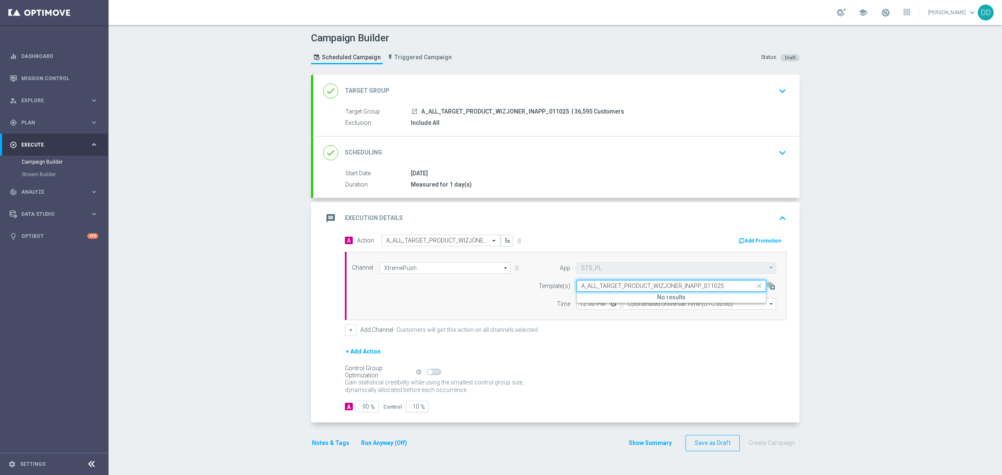
click at [729, 284] on input "A_ALL_TARGET_PRODUCT_WIZJONER_INAPP_011025" at bounding box center [663, 286] width 164 height 7
click at [560, 90] on div "done Target Group keyboard_arrow_down" at bounding box center [556, 91] width 466 height 16
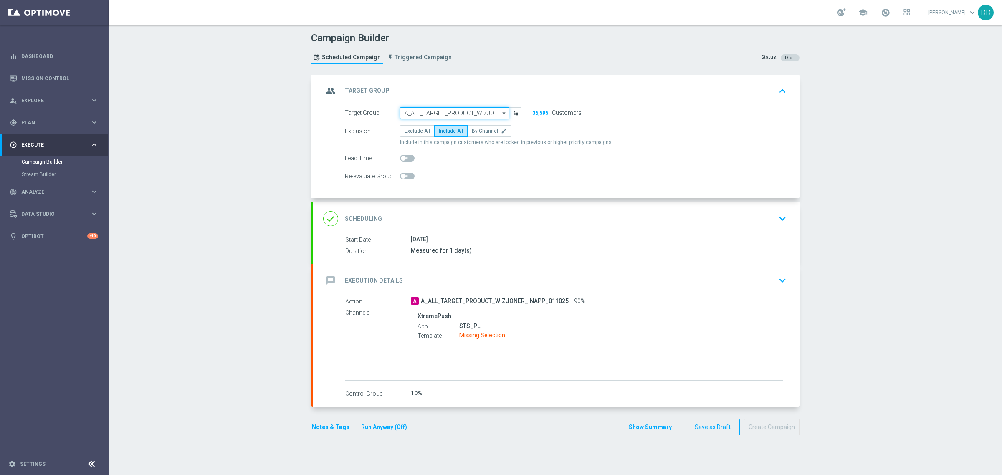
click at [490, 116] on input "A_ALL_TARGET_PRODUCT_WIZJONER_INAPP_011025" at bounding box center [454, 113] width 109 height 12
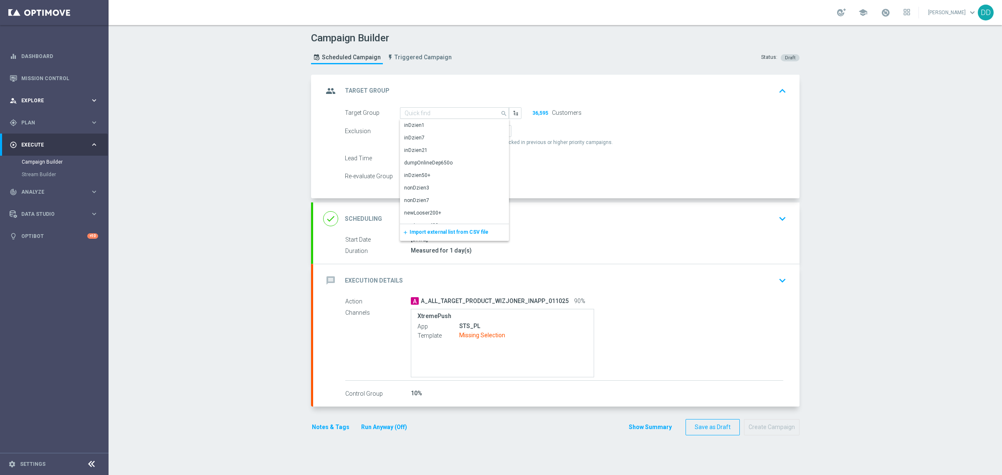
click at [58, 103] on div "person_search Explore" at bounding box center [50, 101] width 81 height 8
type input "A_ALL_TARGET_PRODUCT_WIZJONER_INAPP_011025"
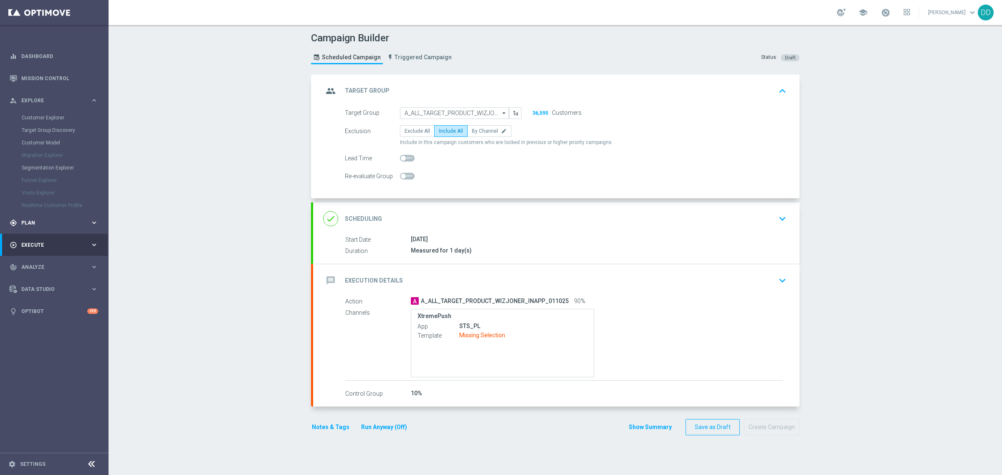
click at [57, 223] on span "Plan" at bounding box center [55, 222] width 69 height 5
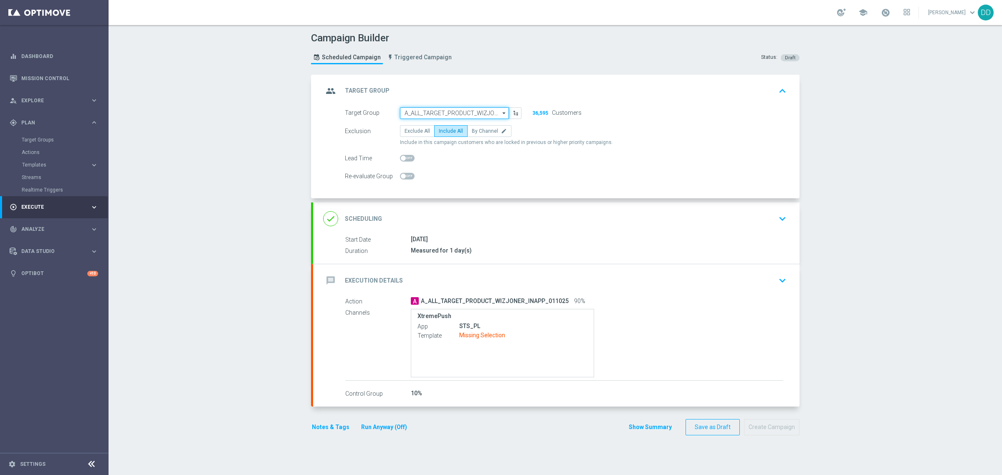
click at [475, 111] on input "A_ALL_TARGET_PRODUCT_WIZJONER_INAPP_011025" at bounding box center [454, 113] width 109 height 12
paste input "A_ALL_TARGET_PRODUCT_WIZJONER_INAPP_021025"
type input "A_ALL_TARGET_PRODUCT_WIZJONER_INAPP_021025"
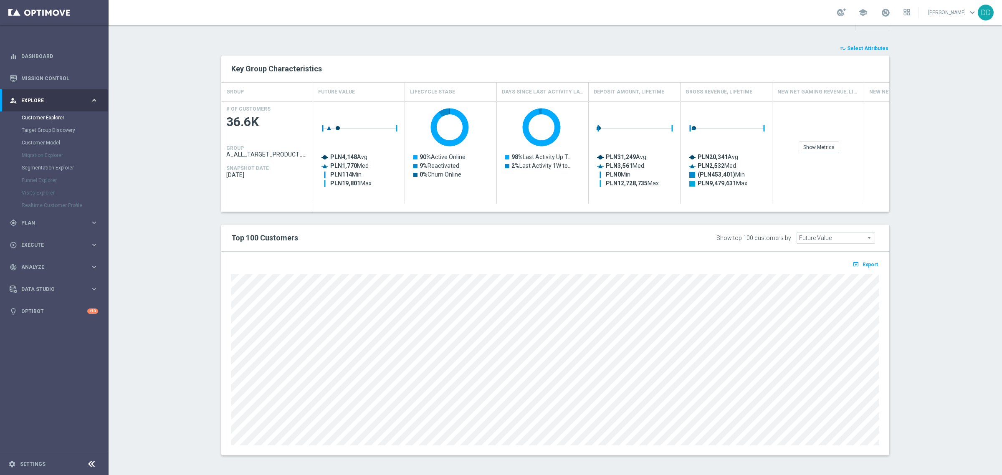
scroll to position [314, 0]
click at [867, 263] on span "Export" at bounding box center [869, 263] width 15 height 6
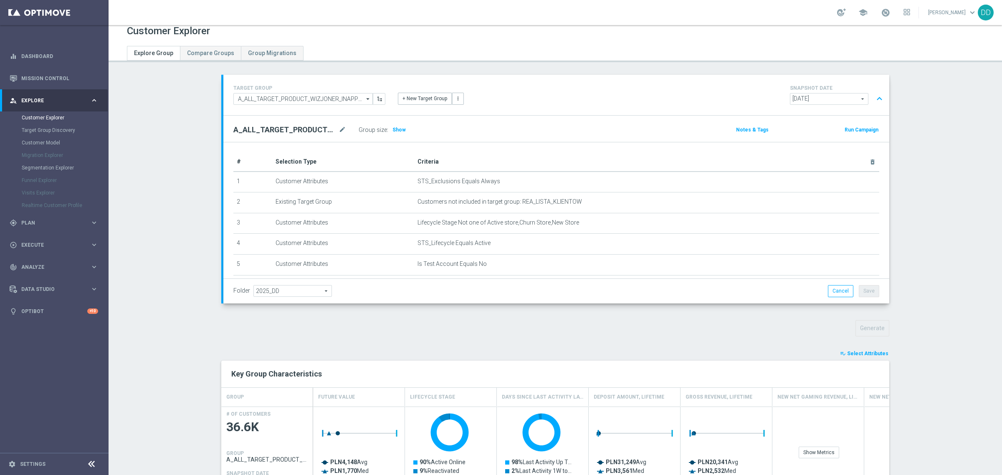
scroll to position [0, 0]
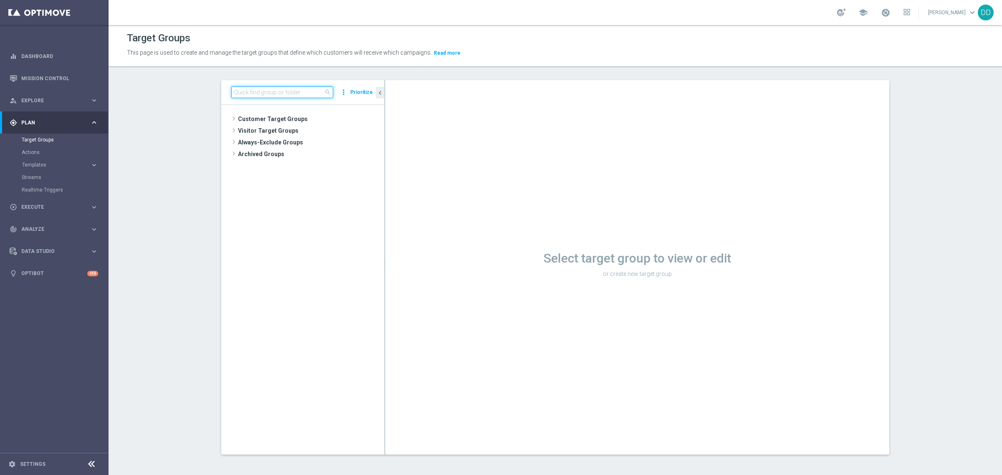
click at [293, 89] on input at bounding box center [282, 92] width 102 height 12
paste input "visit_Piłka Nożna_offer"
type input "visit_Piłka Nożna_offer"
click at [279, 88] on input at bounding box center [282, 92] width 102 height 12
paste input "A_ALL_TARGET_PRODUCT_WIZJONER_INAPP_021025"
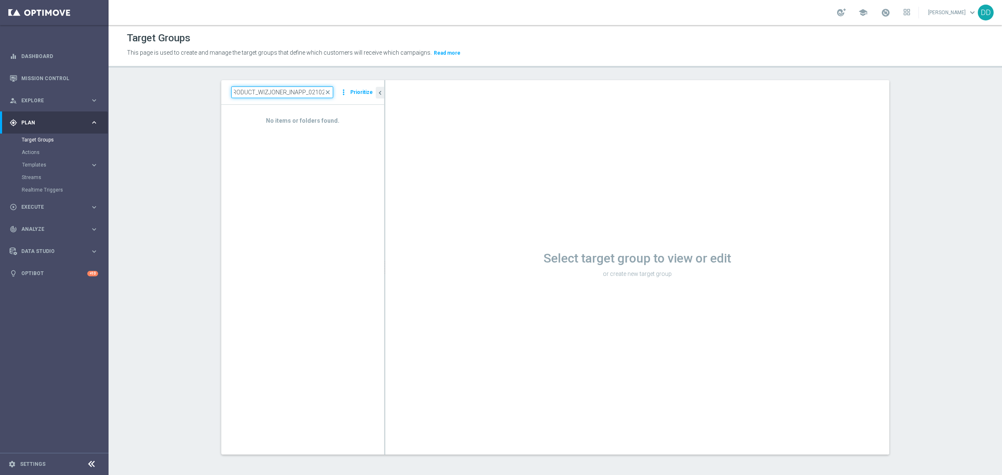
scroll to position [0, 45]
type input "A_ALL_TARGET_PRODUCT_WIZJONER_INAPP_011025"
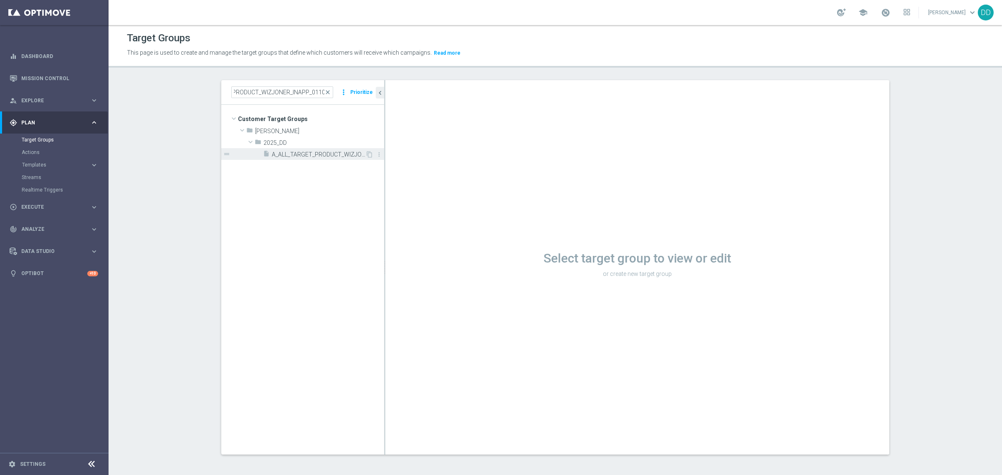
click at [313, 150] on div "insert_drive_file A_ALL_TARGET_PRODUCT_WIZJONER_INAPP_011025" at bounding box center [314, 154] width 102 height 12
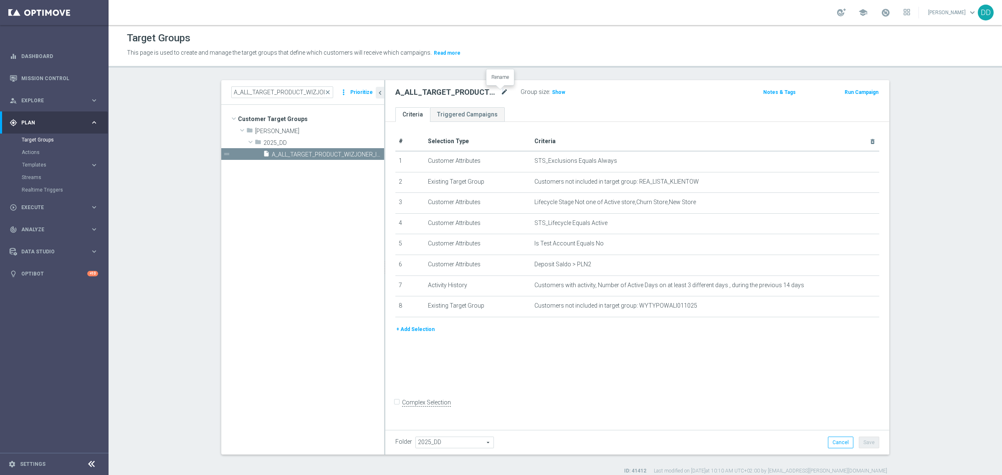
click at [500, 92] on icon "mode_edit" at bounding box center [504, 92] width 8 height 10
click at [490, 94] on input "A_ALL_TARGET_PRODUCT_WIZJONER_INAPP_011025" at bounding box center [451, 93] width 113 height 12
click at [488, 92] on input "A_ALL_TARGET_PRODUCT_WIZJONER_INAPP_011025" at bounding box center [451, 93] width 113 height 12
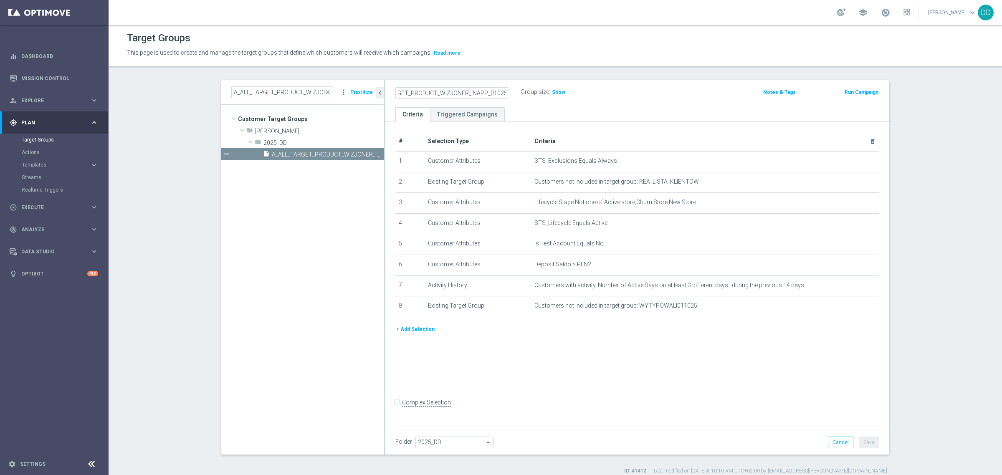
type input "A_ALL_TARGET_PRODUCT_WIZJONER_INAPP_021025"
click at [839, 404] on form "Complex Selection Invalid Expression" at bounding box center [637, 411] width 484 height 31
click at [860, 434] on div "Folder 2025_DD 2025_DD arrow_drop_down search Cancel Save Saving..." at bounding box center [637, 442] width 504 height 25
click at [864, 439] on button "Save" at bounding box center [869, 443] width 20 height 12
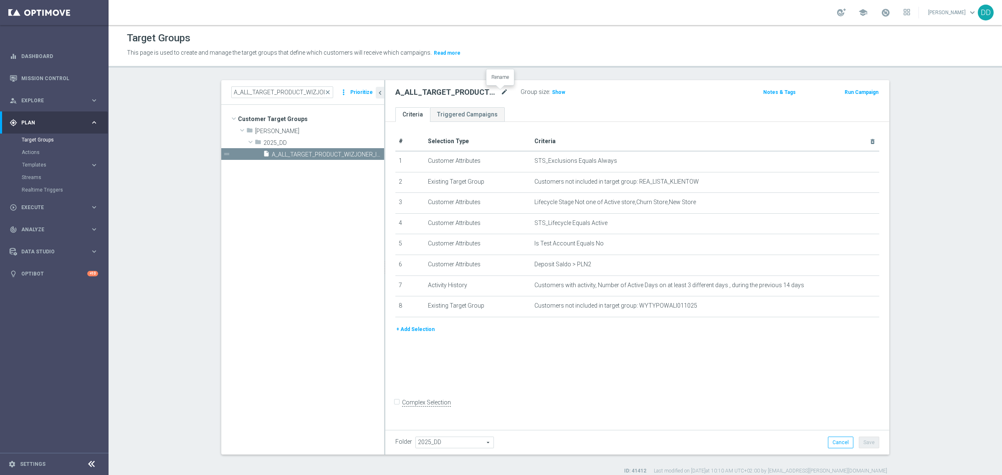
click at [501, 88] on icon "mode_edit" at bounding box center [504, 92] width 8 height 10
click at [44, 209] on span "Execute" at bounding box center [55, 207] width 69 height 5
click at [51, 157] on div "Campaign Builder" at bounding box center [65, 162] width 86 height 13
click at [53, 159] on link "Campaign Builder" at bounding box center [54, 162] width 65 height 7
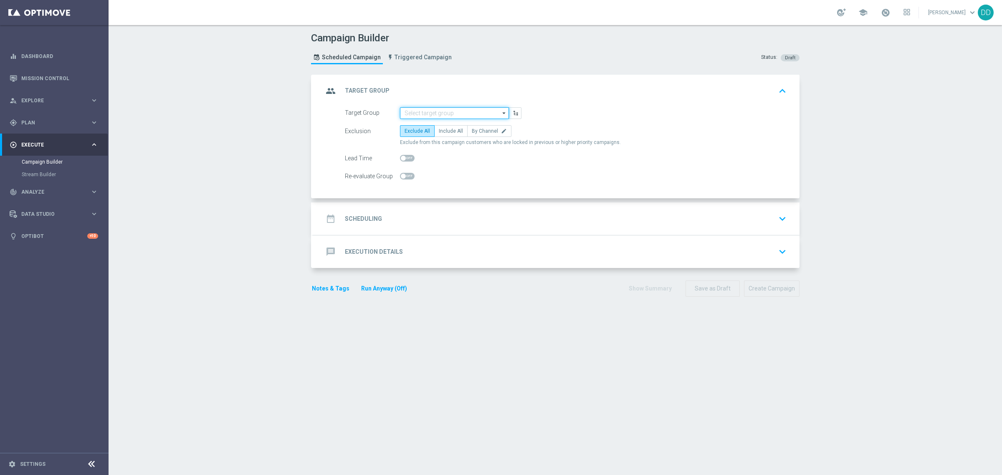
click at [440, 112] on input at bounding box center [454, 113] width 109 height 12
paste input "A_ALL_TARGET_PRODUCT_WIZJONER_INAPP_021025"
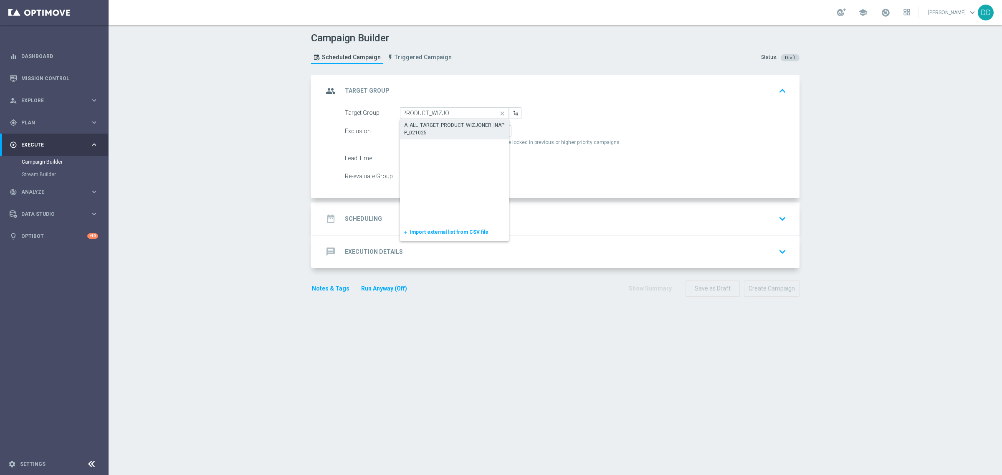
click at [440, 126] on div "A_ALL_TARGET_PRODUCT_WIZJONER_INAPP_021025" at bounding box center [454, 128] width 101 height 15
type input "A_ALL_TARGET_PRODUCT_WIZJONER_INAPP_021025"
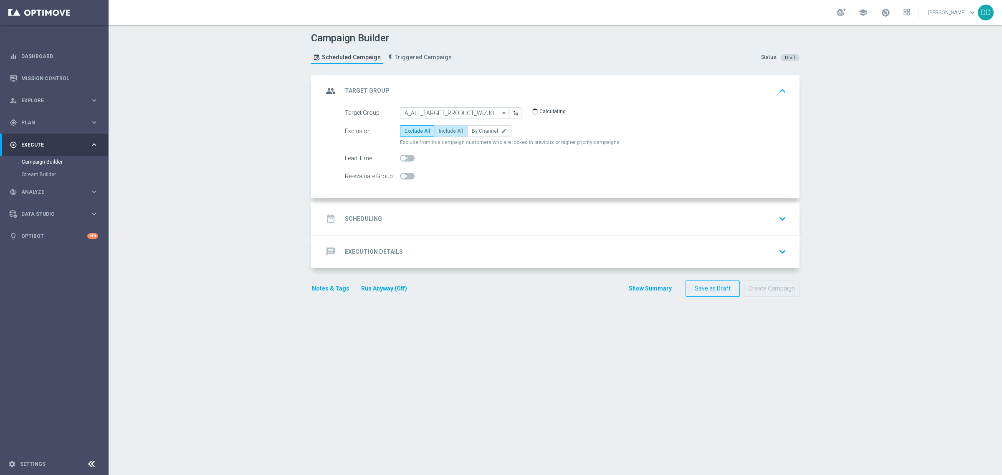
click at [449, 132] on span "Include All" at bounding box center [451, 131] width 24 height 6
click at [444, 132] on input "Include All" at bounding box center [441, 132] width 5 height 5
radio input "true"
click at [447, 220] on div "date_range Scheduling keyboard_arrow_down" at bounding box center [556, 219] width 466 height 16
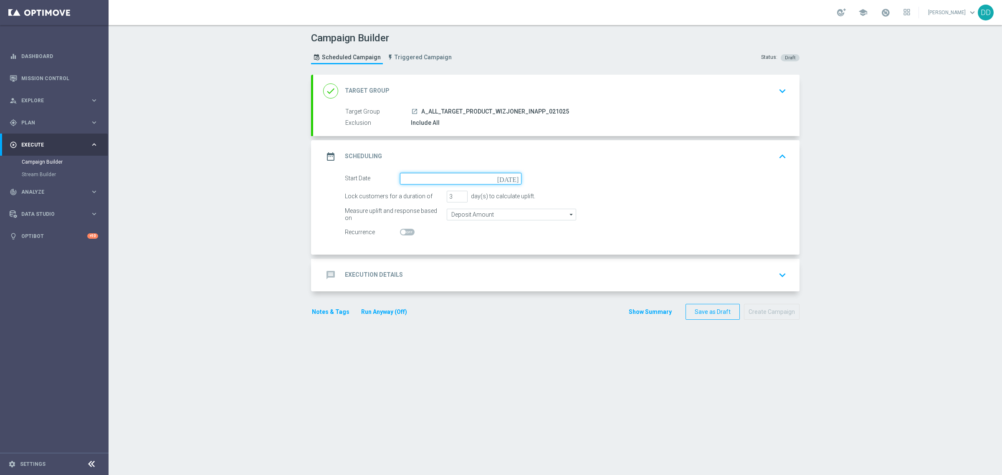
click at [443, 184] on input at bounding box center [460, 179] width 121 height 12
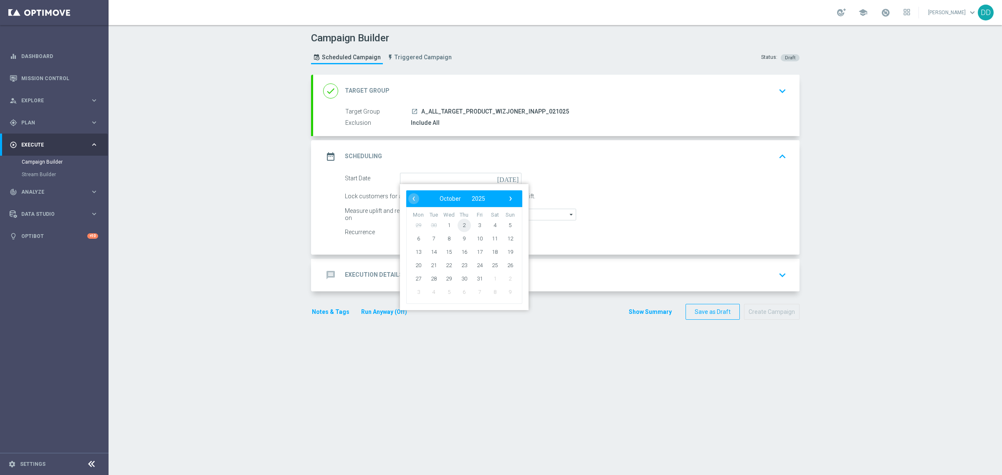
drag, startPoint x: 462, startPoint y: 236, endPoint x: 460, endPoint y: 226, distance: 10.8
click at [460, 224] on span "2" at bounding box center [463, 224] width 13 height 13
type input "[DATE]"
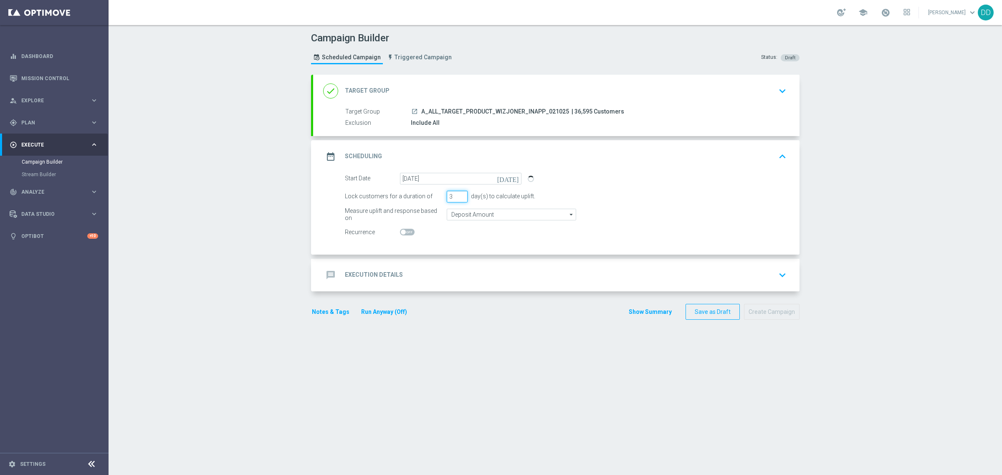
drag, startPoint x: 448, startPoint y: 198, endPoint x: 445, endPoint y: 208, distance: 10.2
click at [429, 194] on div "Lock customers for a duration of 3 day(s) to calculate uplift." at bounding box center [566, 197] width 454 height 12
type input "1"
click at [456, 210] on input "Deposit Amount" at bounding box center [511, 215] width 129 height 12
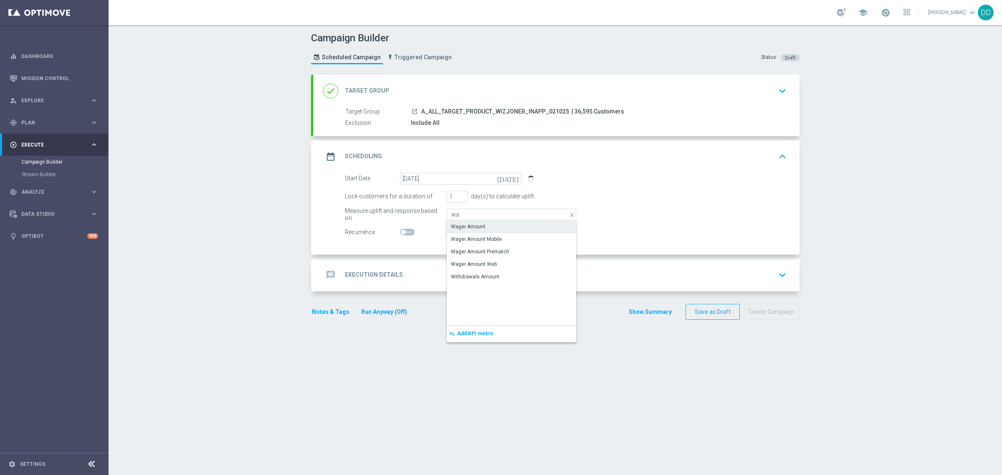
click at [463, 230] on div "Wager Amount" at bounding box center [468, 227] width 35 height 8
type input "Wager Amount"
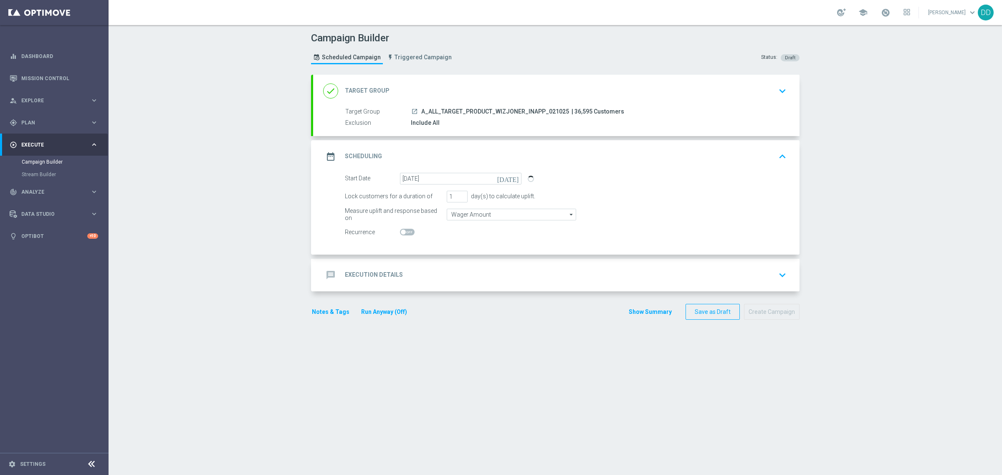
click at [467, 270] on div "message Execution Details keyboard_arrow_down" at bounding box center [556, 275] width 466 height 16
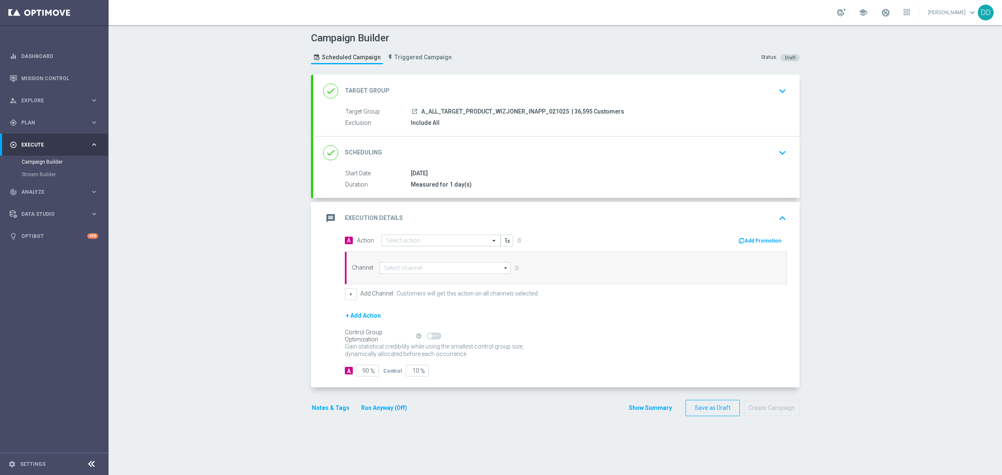
click at [437, 245] on div "Select action" at bounding box center [440, 241] width 119 height 12
click at [422, 353] on span "Create new action" at bounding box center [416, 354] width 44 height 6
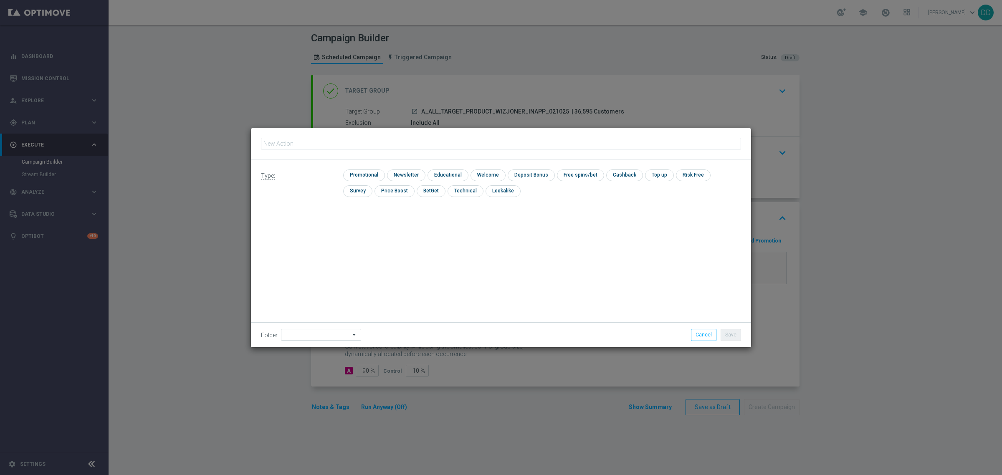
click at [440, 147] on input "text" at bounding box center [501, 144] width 480 height 12
type input "A_ALL_TARGET_PRODUCT_WIZJONER_INAPP_021025"
click at [402, 173] on input "checkbox" at bounding box center [405, 174] width 36 height 11
checkbox input "true"
click at [732, 335] on button "Save" at bounding box center [730, 335] width 20 height 12
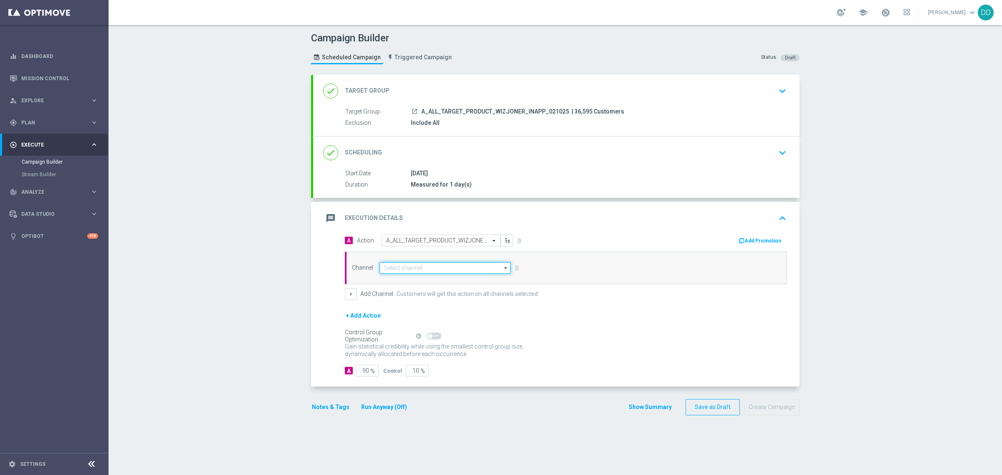
click at [422, 266] on input at bounding box center [444, 268] width 131 height 12
click at [422, 312] on div "XtremePush" at bounding box center [441, 312] width 124 height 12
type input "XtremePush"
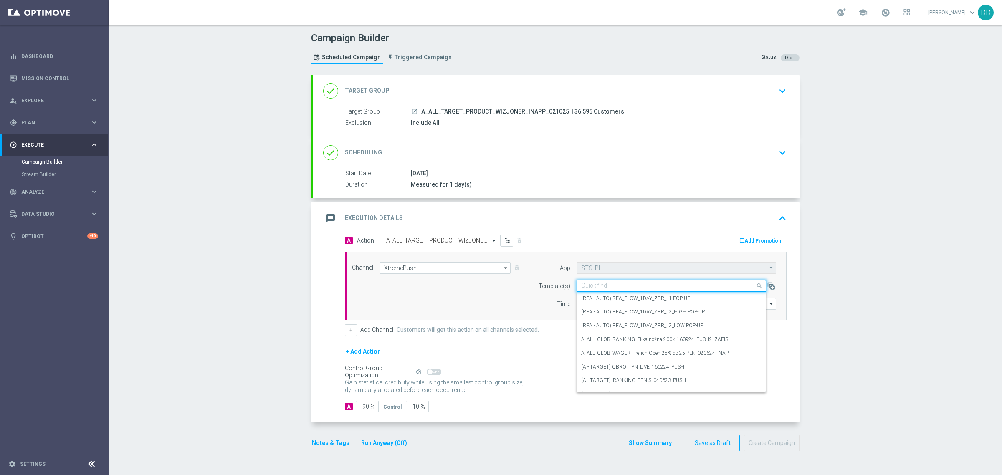
click at [620, 282] on div "Quick find" at bounding box center [666, 285] width 178 height 7
paste input "A_ALL_TARGET_PRODUCT_WIZJONER_INAPP_021025"
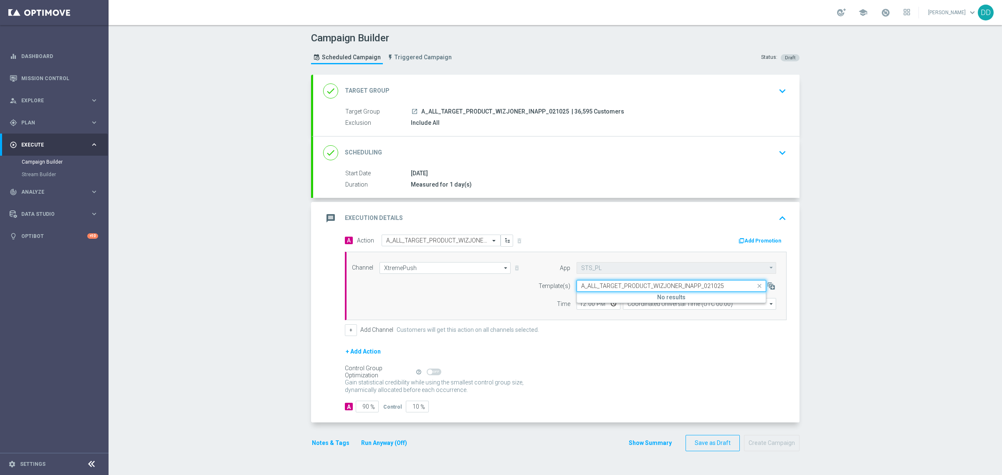
drag, startPoint x: 575, startPoint y: 285, endPoint x: 561, endPoint y: 285, distance: 13.8
click at [561, 285] on div "Template(s) Quick find A_ALL_TARGET_PRODUCT_WIZJONER_INAPP_021025 No results" at bounding box center [655, 286] width 255 height 12
type input "A_ALL_TARGET_PRODUCT_WIZJONER_INAPP_021025"
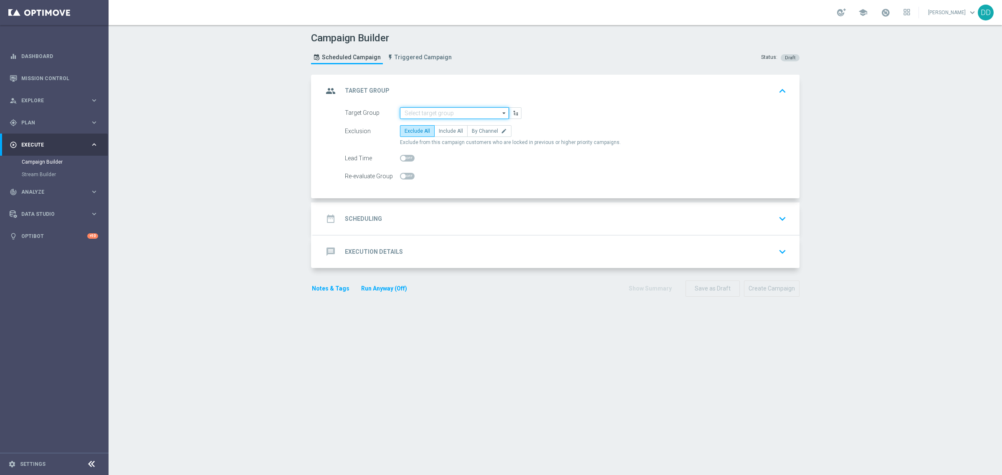
click at [445, 114] on input at bounding box center [454, 113] width 109 height 12
paste input "A_ALL_TARGET_PRODUCT_WIZJONER_INAPP_021025"
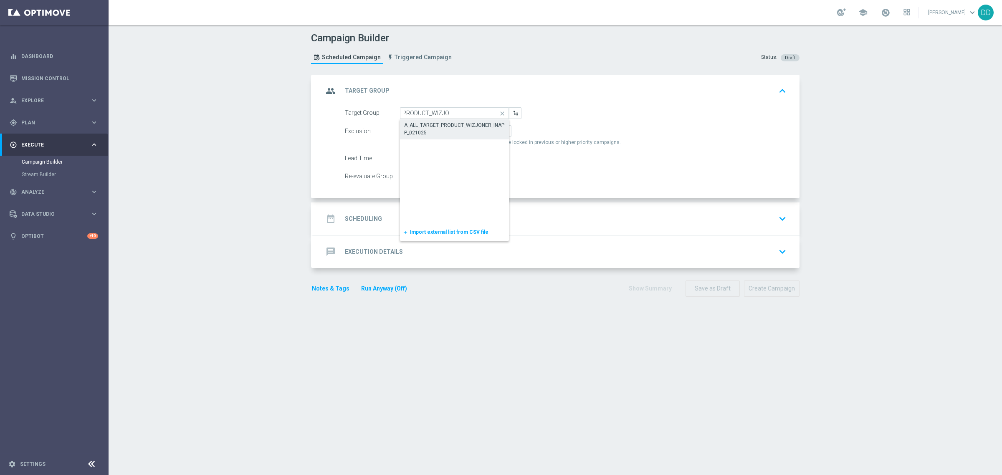
click at [444, 128] on div "A_ALL_TARGET_PRODUCT_WIZJONER_INAPP_021025" at bounding box center [454, 128] width 101 height 15
type input "A_ALL_TARGET_PRODUCT_WIZJONER_INAPP_021025"
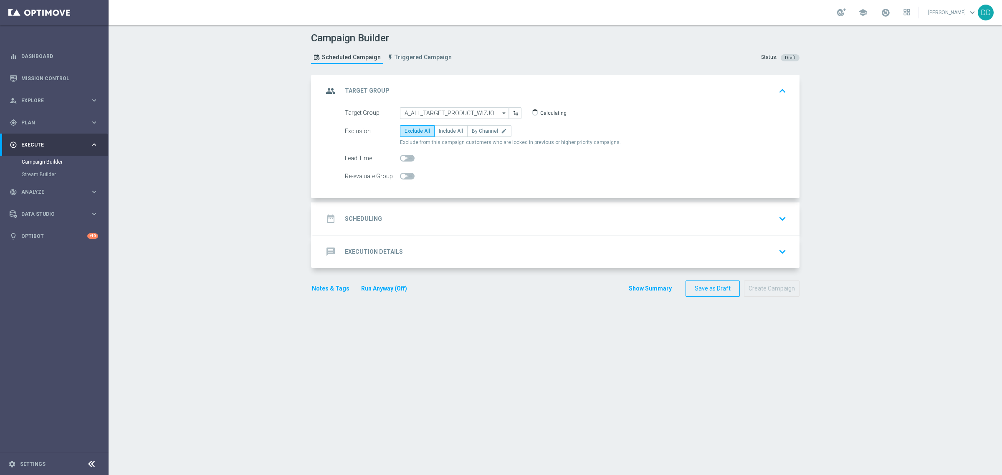
click at [464, 221] on div "date_range Scheduling keyboard_arrow_down" at bounding box center [556, 219] width 466 height 16
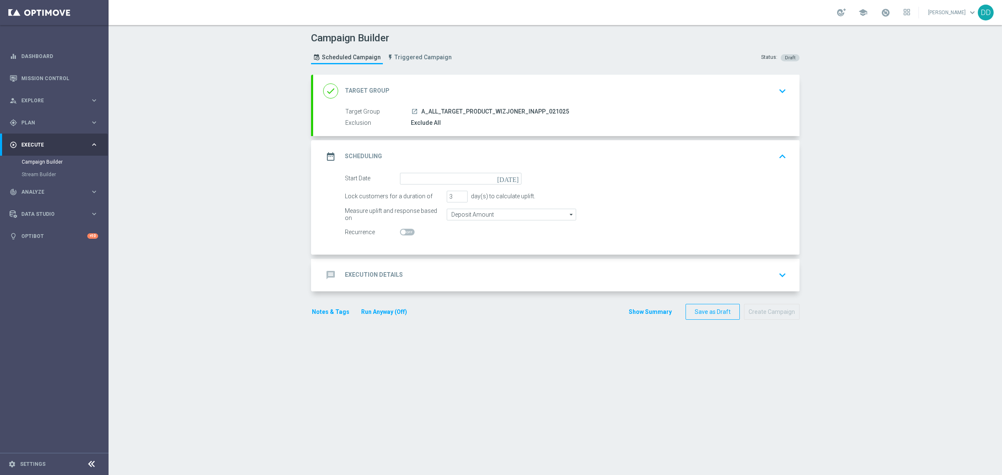
click at [465, 267] on div "message Execution Details keyboard_arrow_down" at bounding box center [556, 275] width 466 height 16
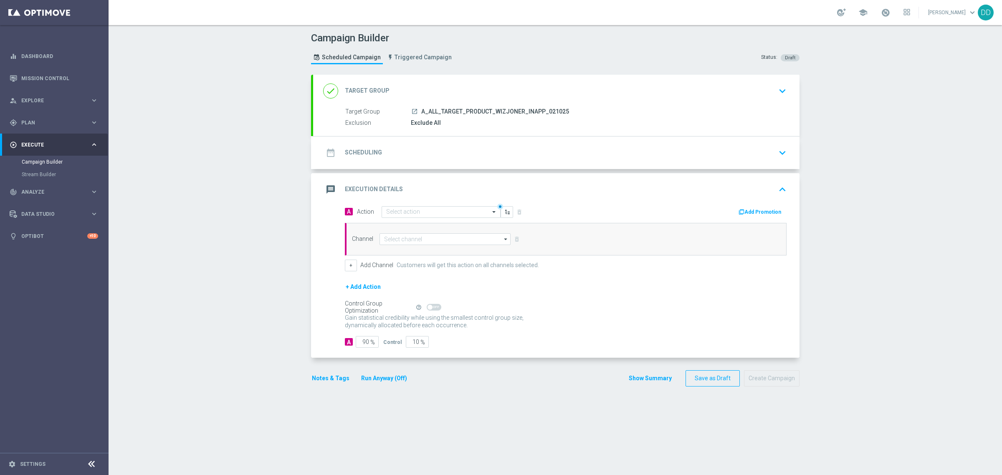
click at [472, 230] on div "Channel arrow_drop_down Show Selected 0 of 22 Target group only SMS" at bounding box center [566, 239] width 442 height 33
click at [470, 237] on input at bounding box center [444, 239] width 131 height 12
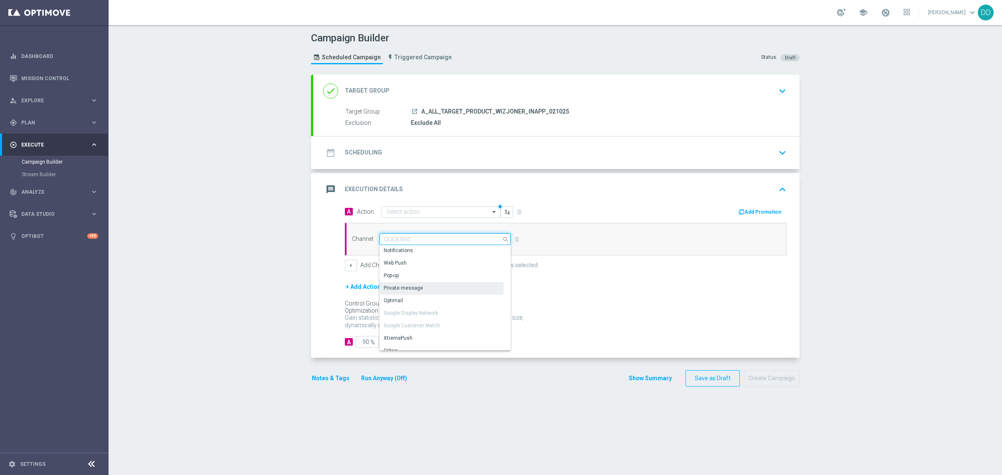
scroll to position [104, 0]
click at [422, 334] on div "XtremePush" at bounding box center [441, 335] width 124 height 13
type input "XtremePush"
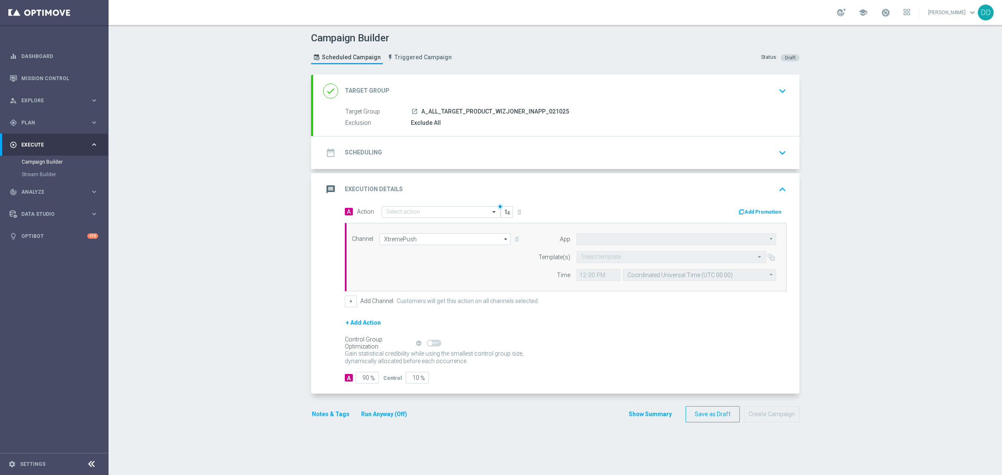
type input "STS_PL"
click at [641, 259] on input "text" at bounding box center [663, 257] width 164 height 7
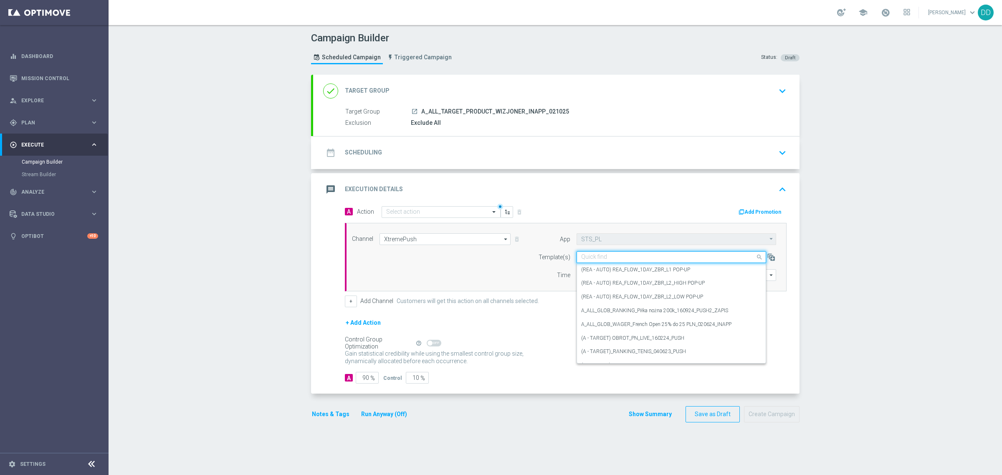
paste input "A_ALL_TARGET_PRODUCT_WIZJONER_INAPP_021025"
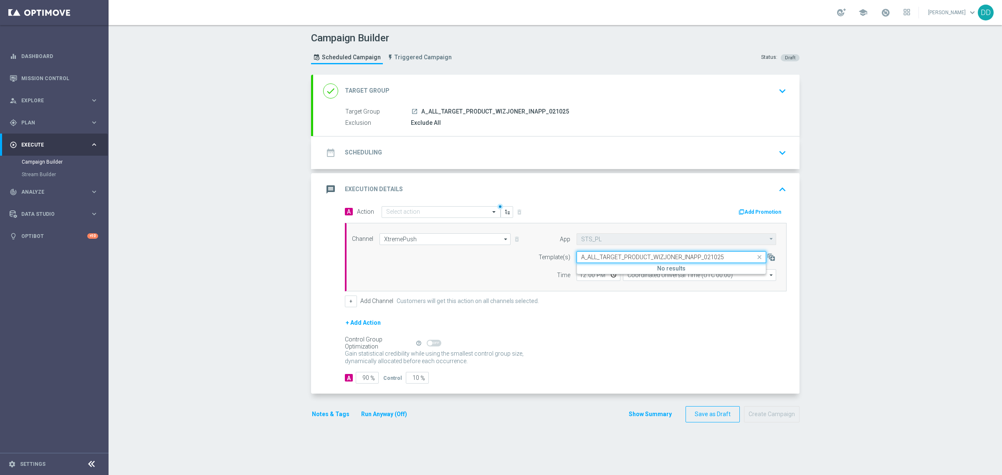
type input "A_ALL_TARGET_PRODUCT_WIZJONER_INAPP_021025"
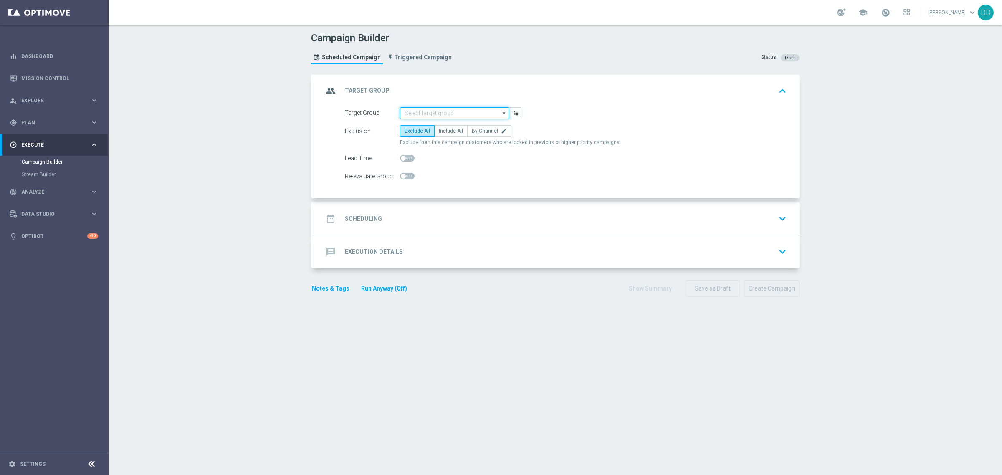
click at [447, 118] on input at bounding box center [454, 113] width 109 height 12
paste input "A_ALL_TARGET_PRODUCT_WIZJONER_INAPP_021025"
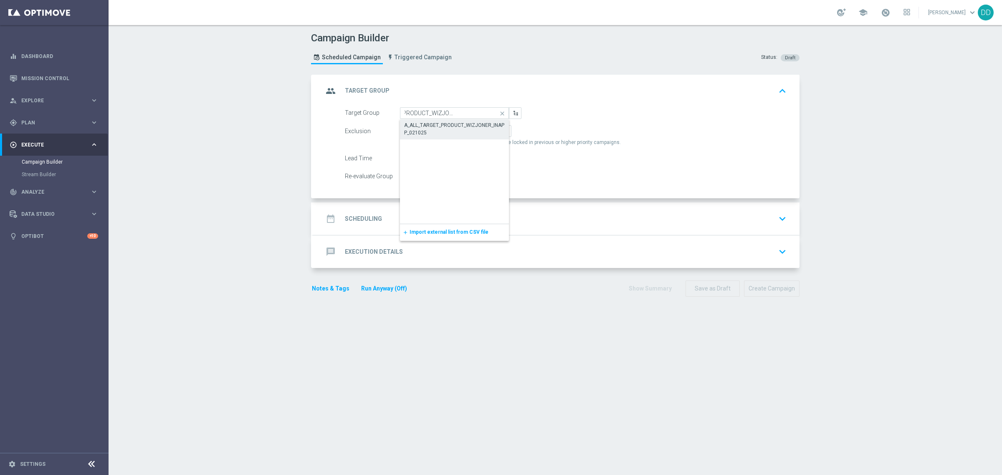
click at [456, 133] on div "A_ALL_TARGET_PRODUCT_WIZJONER_INAPP_021025" at bounding box center [454, 128] width 101 height 15
type input "A_ALL_TARGET_PRODUCT_WIZJONER_INAPP_021025"
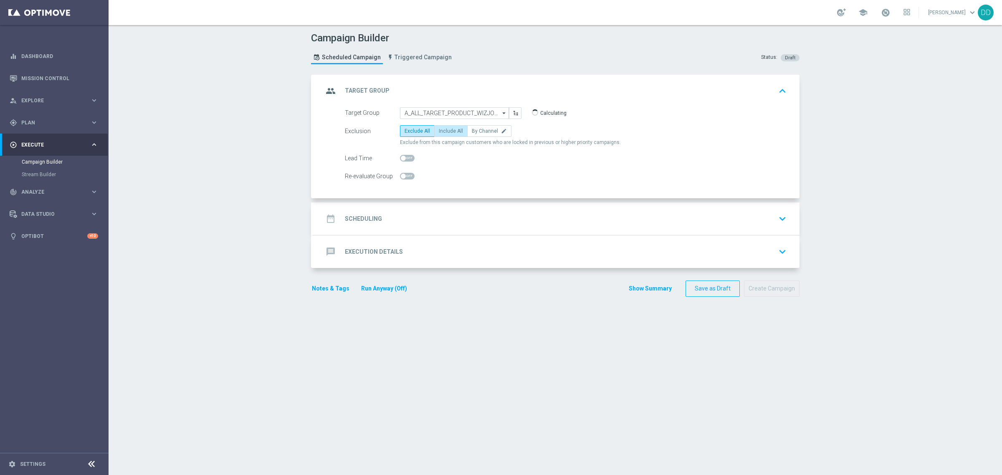
click at [439, 131] on span "Include All" at bounding box center [451, 131] width 24 height 6
click at [439, 131] on input "Include All" at bounding box center [441, 132] width 5 height 5
radio input "true"
click at [457, 224] on div "date_range Scheduling keyboard_arrow_down" at bounding box center [556, 219] width 466 height 16
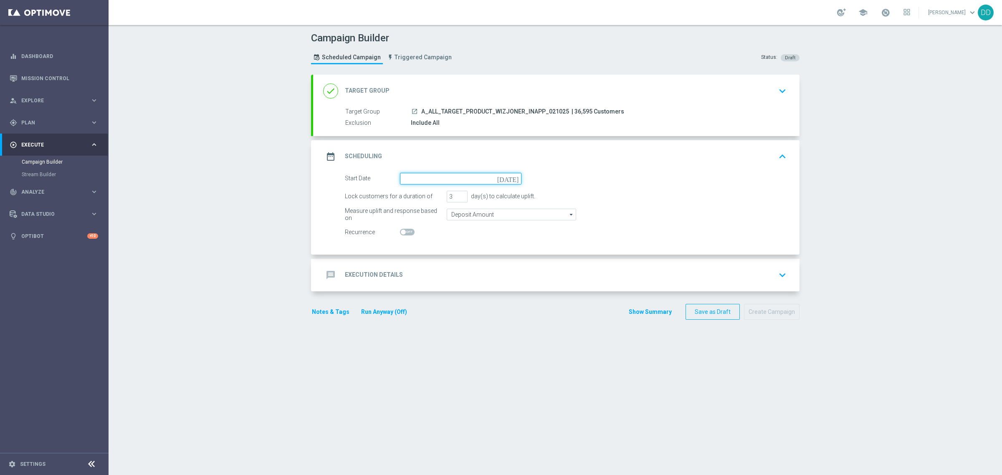
click at [443, 179] on input at bounding box center [460, 179] width 121 height 12
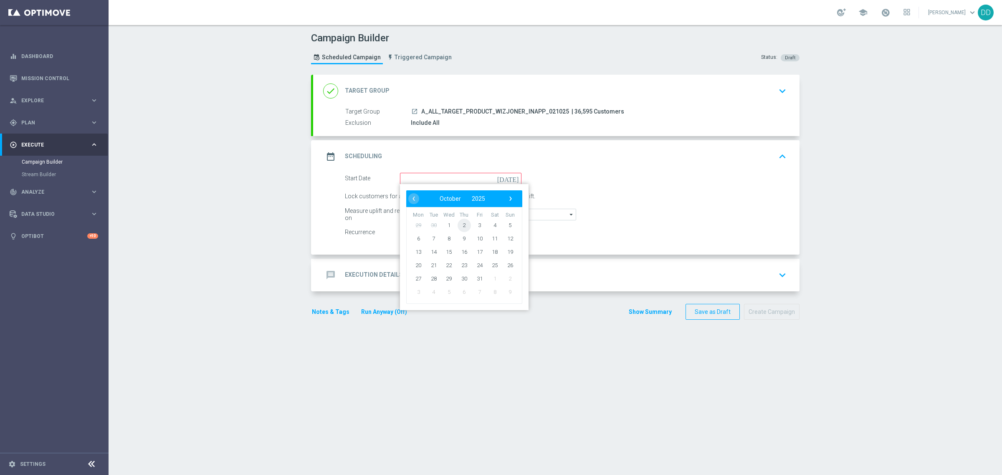
click at [457, 224] on span "2" at bounding box center [463, 224] width 13 height 13
type input "[DATE]"
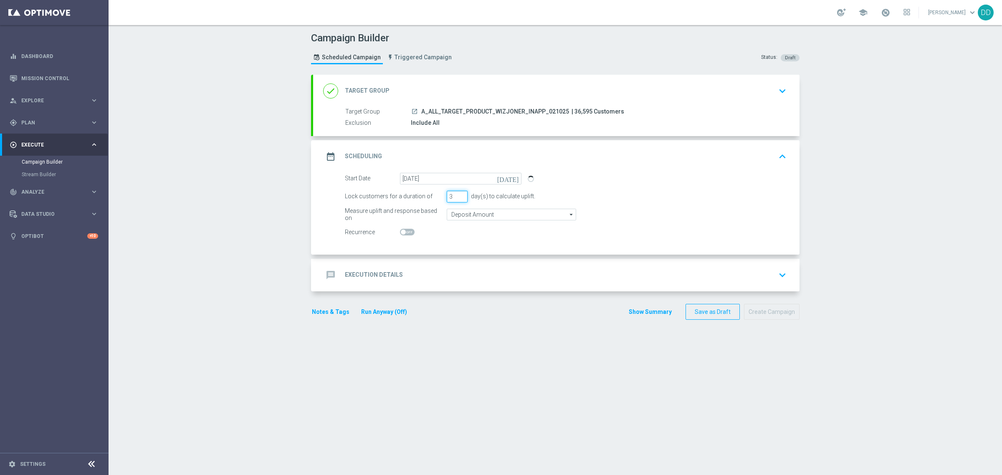
drag, startPoint x: 451, startPoint y: 197, endPoint x: 457, endPoint y: 211, distance: 15.0
click at [435, 195] on div "Lock customers for a duration of 3 day(s) to calculate uplift." at bounding box center [566, 197] width 454 height 12
type input "1"
click at [469, 216] on input "Deposit Amount" at bounding box center [511, 215] width 129 height 12
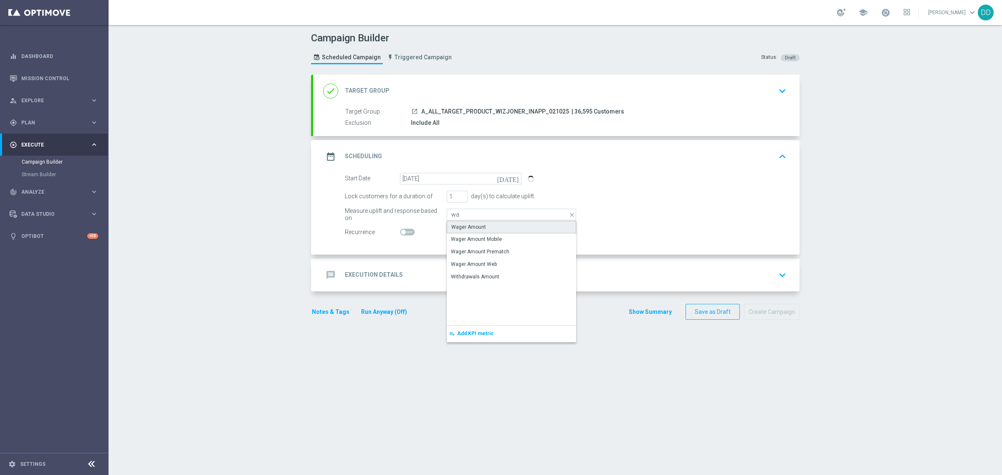
click at [476, 225] on div "Wager Amount" at bounding box center [468, 227] width 35 height 8
type input "Wager Amount"
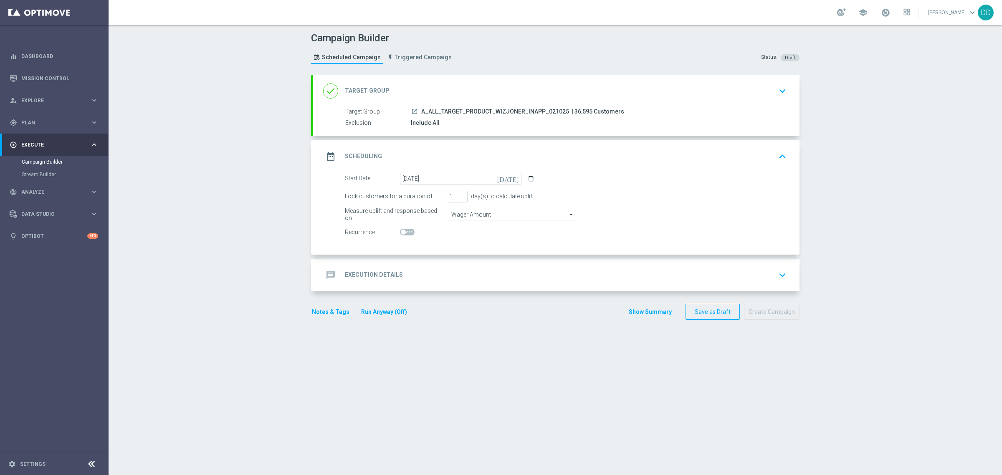
click at [465, 258] on accordion "done Target Group keyboard_arrow_down Target Group launch A_ALL_TARGET_PRODUCT_…" at bounding box center [555, 183] width 488 height 217
click at [466, 262] on div "message Execution Details keyboard_arrow_down" at bounding box center [556, 275] width 486 height 33
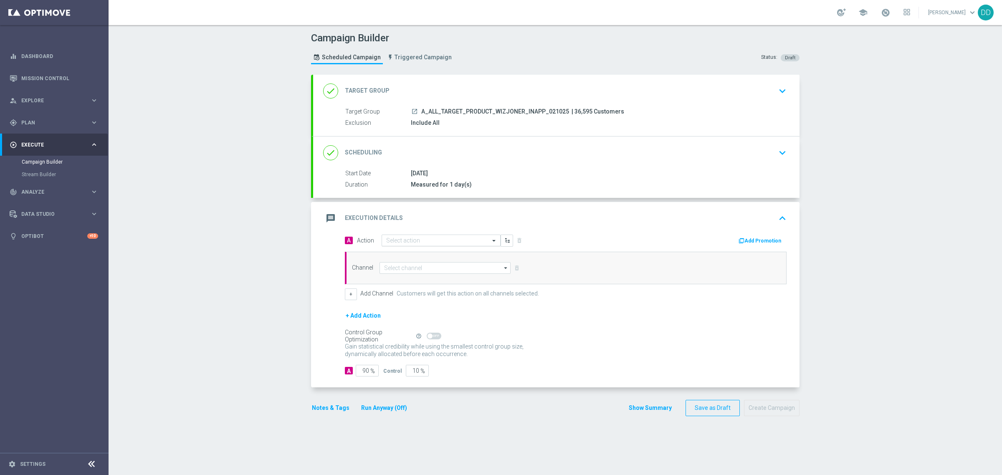
click at [429, 243] on div "Select action" at bounding box center [440, 241] width 119 height 12
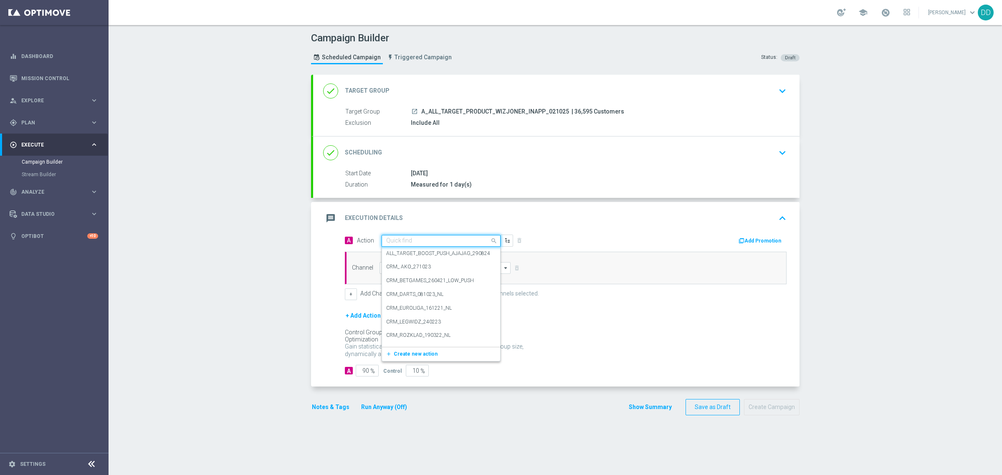
paste input "A_ALL_TARGET_PRODUCT_WIZJONER_INAPP_021025"
type input "A_ALL_TARGET_PRODUCT_WIZJONER_INAPP_021025"
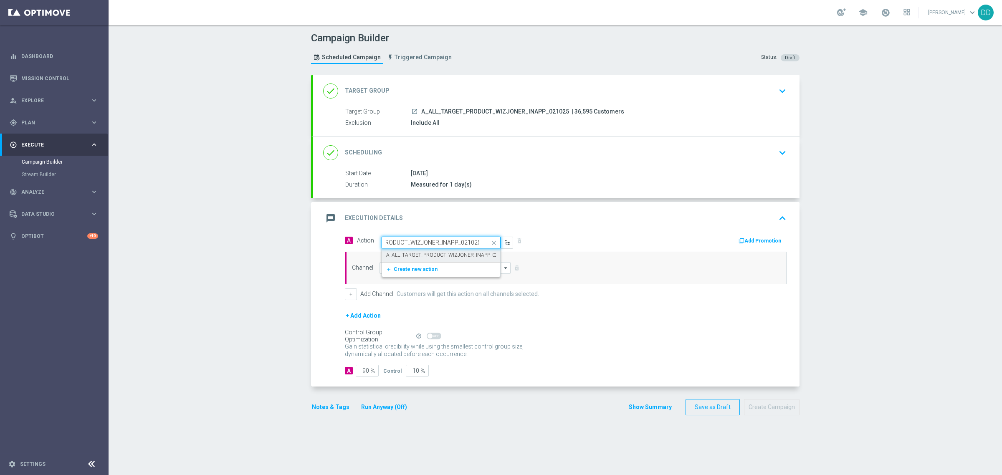
click at [450, 258] on label "A_ALL_TARGET_PRODUCT_WIZJONER_INAPP_021025" at bounding box center [448, 255] width 124 height 7
click at [434, 268] on input at bounding box center [444, 268] width 131 height 12
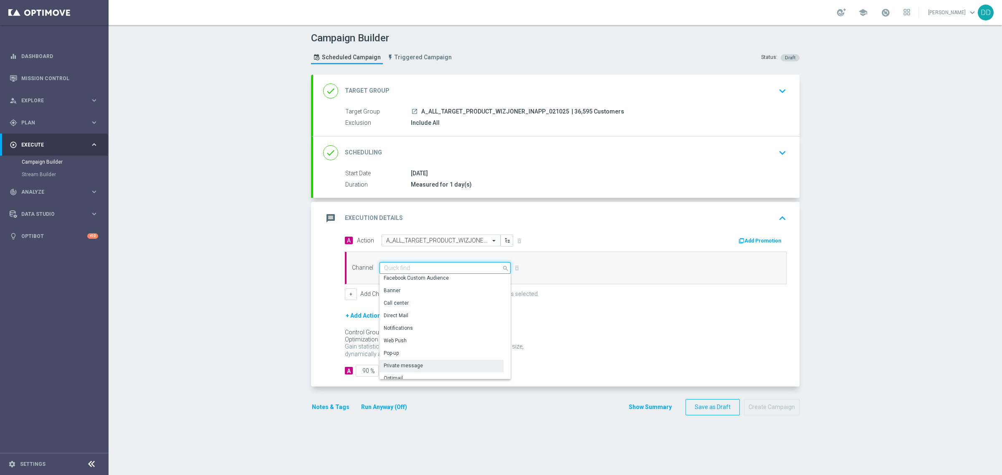
scroll to position [104, 0]
click at [430, 315] on div "Private message" at bounding box center [441, 314] width 124 height 12
type input "Private message"
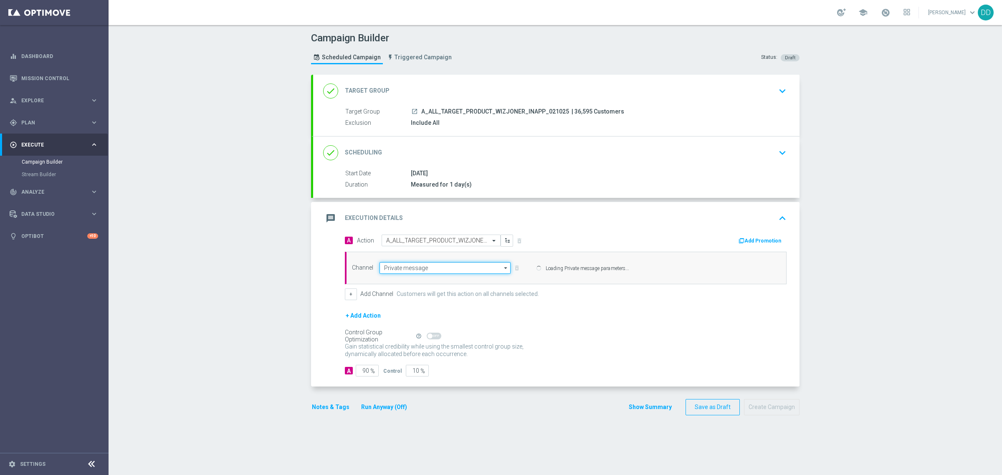
click at [446, 270] on input "Private message" at bounding box center [444, 268] width 131 height 12
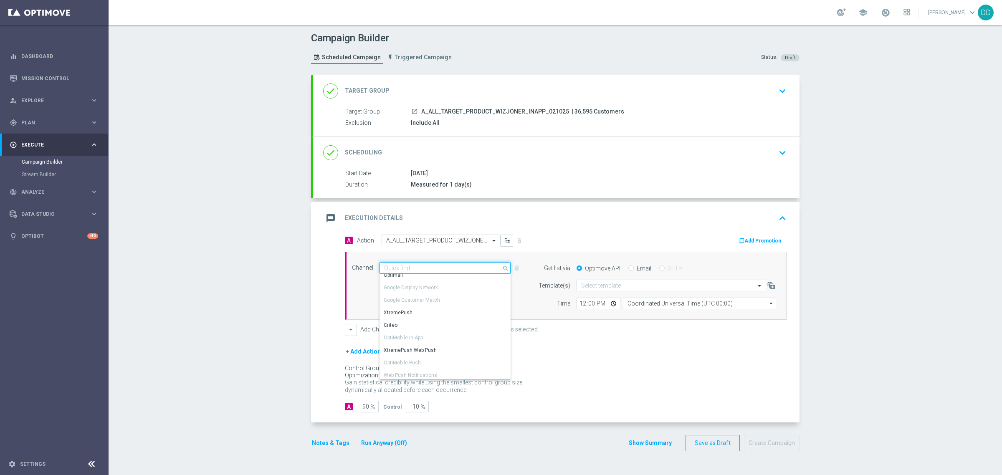
scroll to position [157, 0]
click at [417, 314] on div "XtremePush" at bounding box center [441, 312] width 124 height 12
type input "XtremePush"
click at [594, 284] on input "text" at bounding box center [663, 286] width 164 height 7
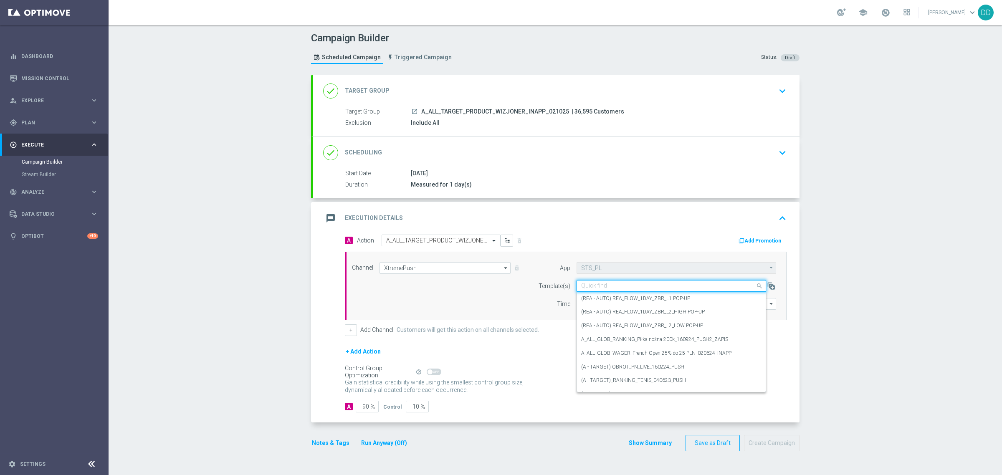
paste input "A_ALL_TARGET_PRODUCT_WIZJONER_INAPP_021025"
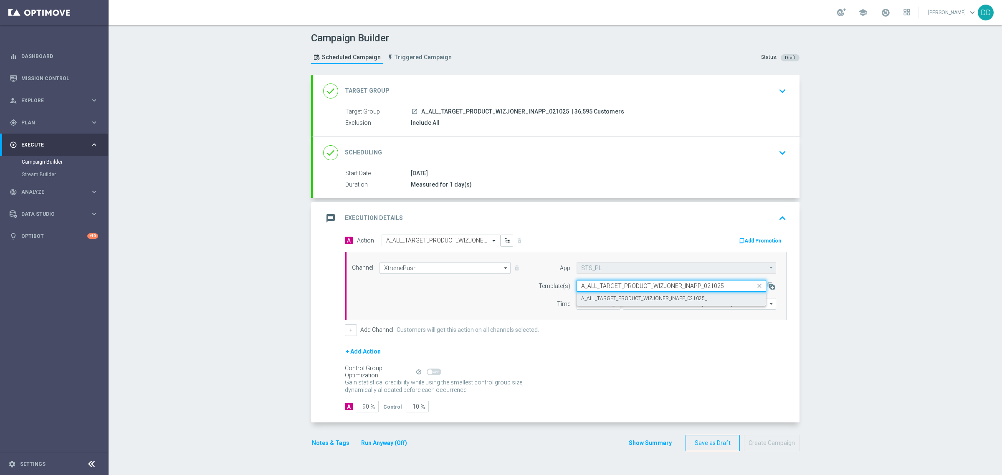
click at [685, 298] on label "A_ALL_TARGET_PRODUCT_WIZJONER_INAPP_021025_" at bounding box center [644, 298] width 126 height 7
type input "A_ALL_TARGET_PRODUCT_WIZJONER_INAPP_021025"
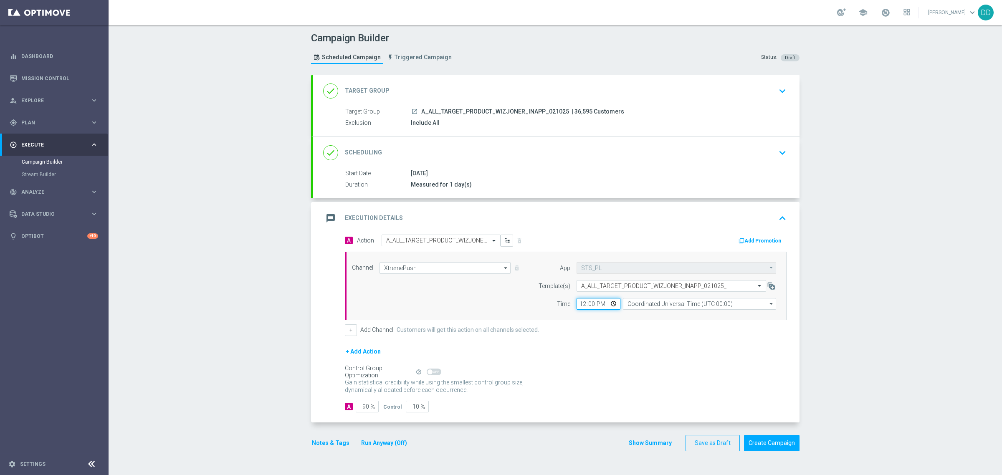
click at [578, 305] on input "12:00" at bounding box center [598, 304] width 44 height 12
click at [580, 304] on input "01:00" at bounding box center [598, 304] width 44 height 12
type input "00:01"
click at [643, 304] on input "Coordinated Universal Time (UTC 00:00)" at bounding box center [699, 304] width 153 height 12
click at [650, 316] on div "Central European Time ([GEOGRAPHIC_DATA]) (UTC +02:00)" at bounding box center [695, 316] width 136 height 8
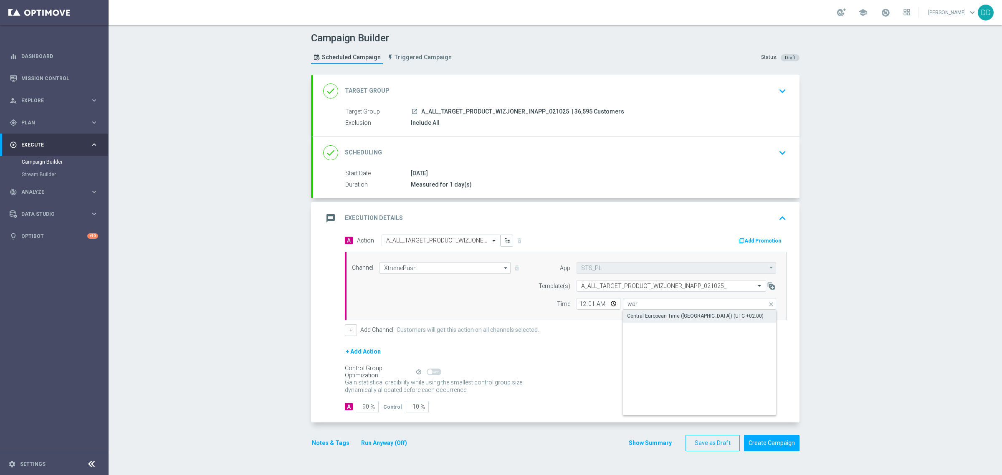
type input "Central European Time ([GEOGRAPHIC_DATA]) (UTC +02:00)"
click at [576, 307] on input "00:01" at bounding box center [598, 304] width 44 height 12
type input "09:00"
drag, startPoint x: 358, startPoint y: 408, endPoint x: 343, endPoint y: 405, distance: 15.6
click at [345, 405] on div "A 90 %" at bounding box center [361, 407] width 32 height 12
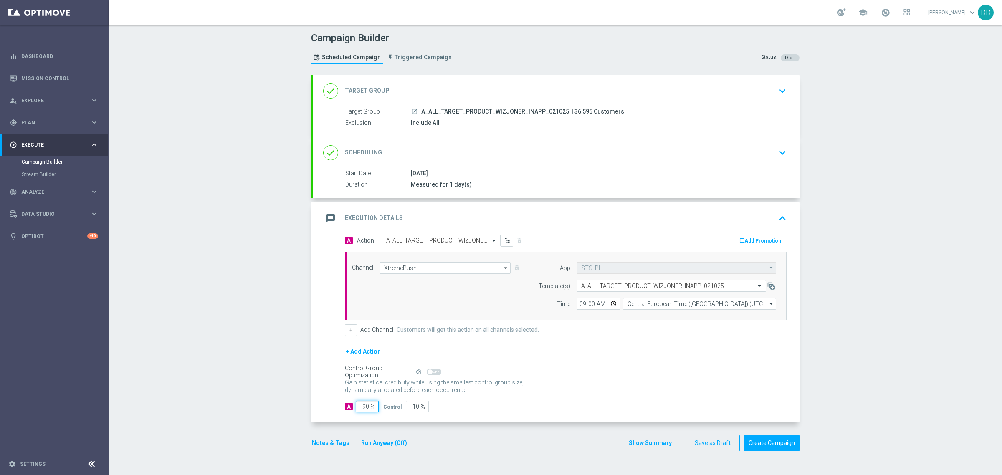
click at [362, 407] on input "90" at bounding box center [367, 407] width 23 height 12
type input "10"
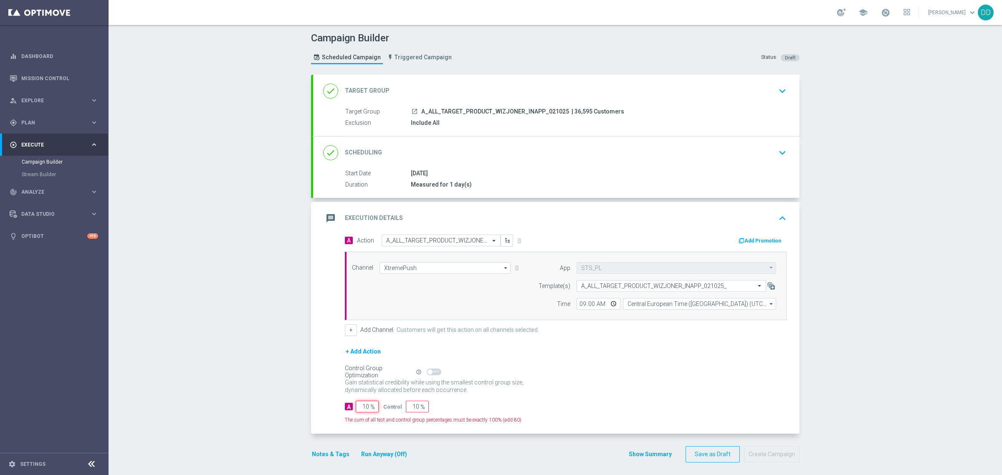
type input "90"
type input "100"
type input "0"
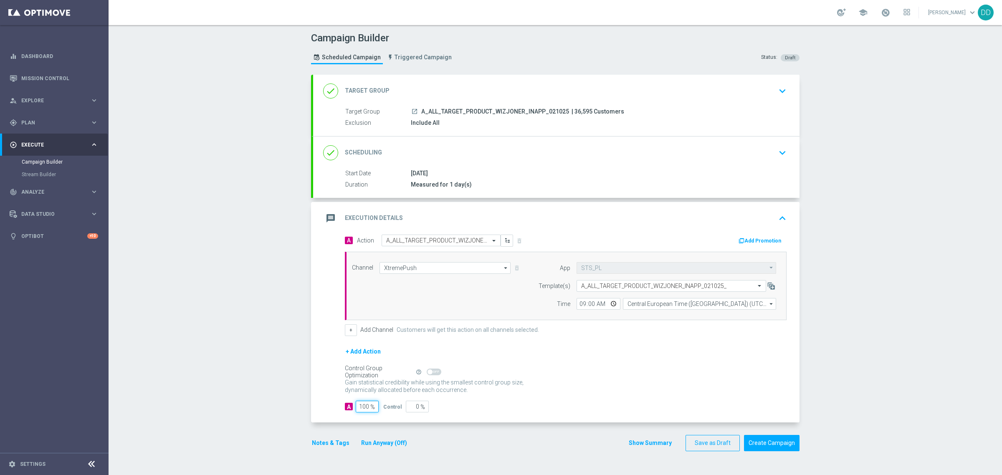
type input "100"
click at [618, 361] on div "+ Add Action" at bounding box center [566, 356] width 442 height 21
click at [706, 443] on button "Save as Draft" at bounding box center [712, 443] width 54 height 16
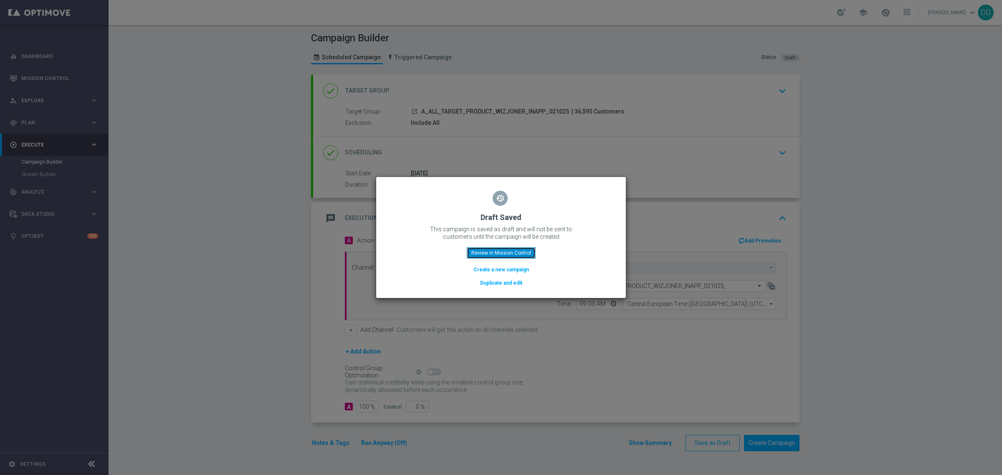
click at [519, 254] on button "Review in Mission Control" at bounding box center [501, 253] width 69 height 12
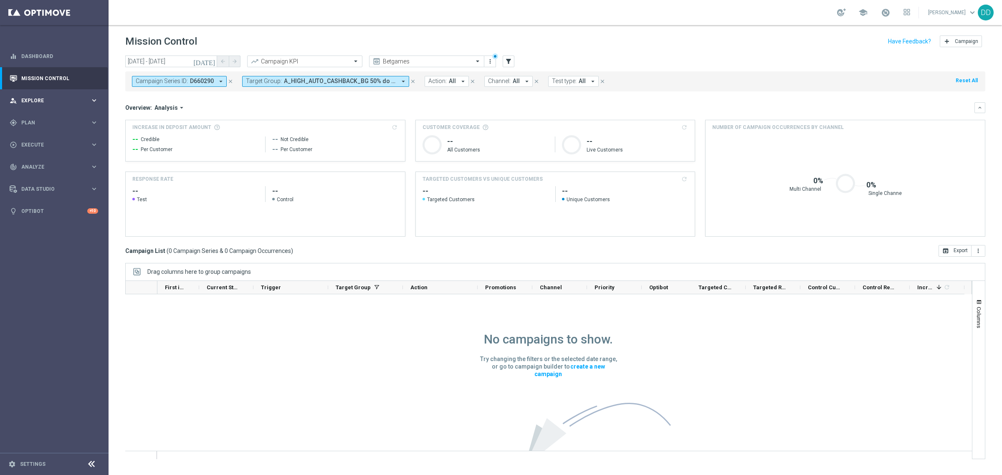
click at [61, 99] on span "Explore" at bounding box center [55, 100] width 69 height 5
click at [62, 224] on span "Plan" at bounding box center [55, 222] width 69 height 5
click at [40, 140] on link "Target Groups" at bounding box center [54, 139] width 65 height 7
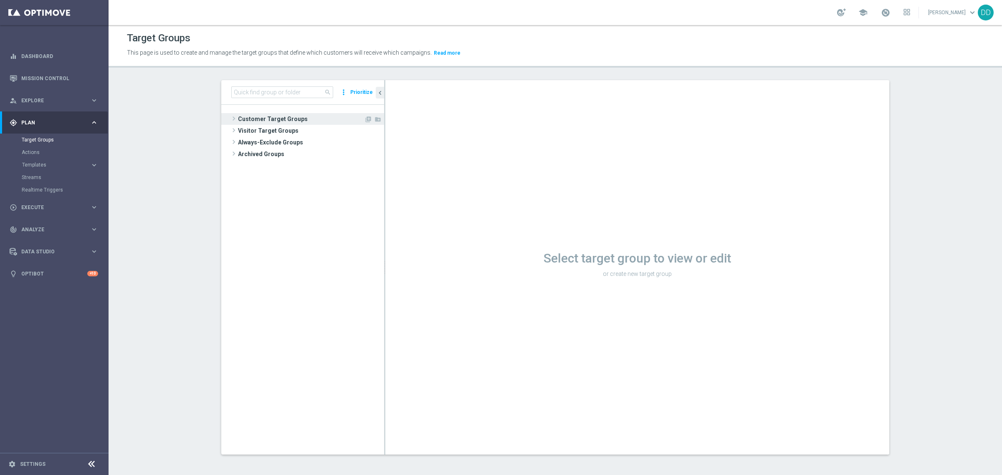
click at [232, 117] on span at bounding box center [234, 119] width 8 height 10
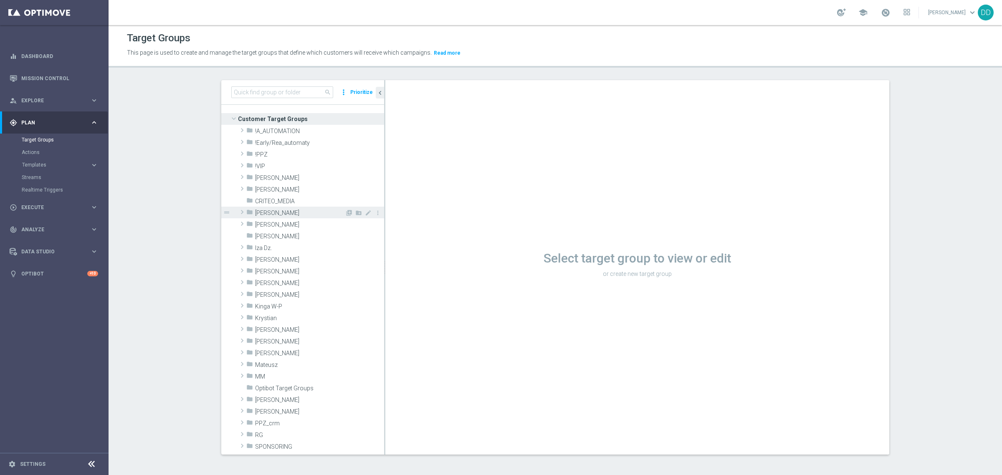
click at [259, 213] on span "[PERSON_NAME]" at bounding box center [300, 213] width 90 height 7
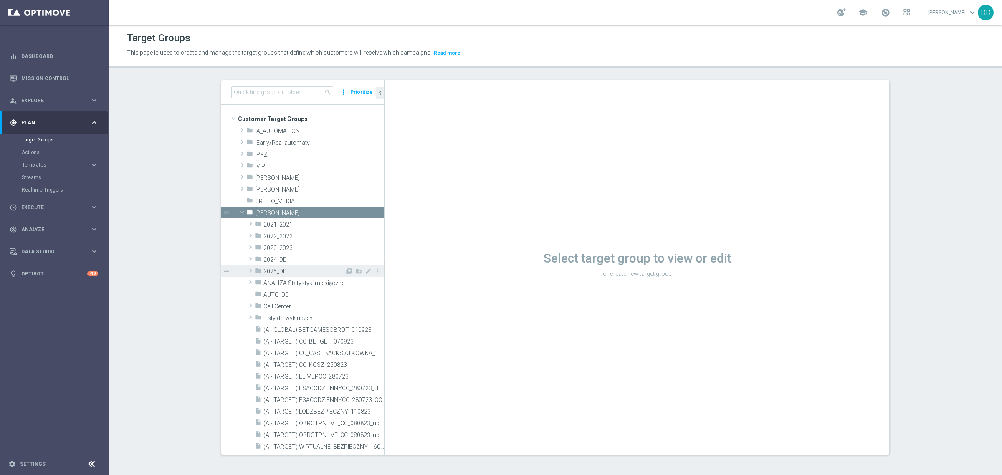
click at [273, 269] on span "2025_DD" at bounding box center [303, 271] width 81 height 7
